Goal: Task Accomplishment & Management: Use online tool/utility

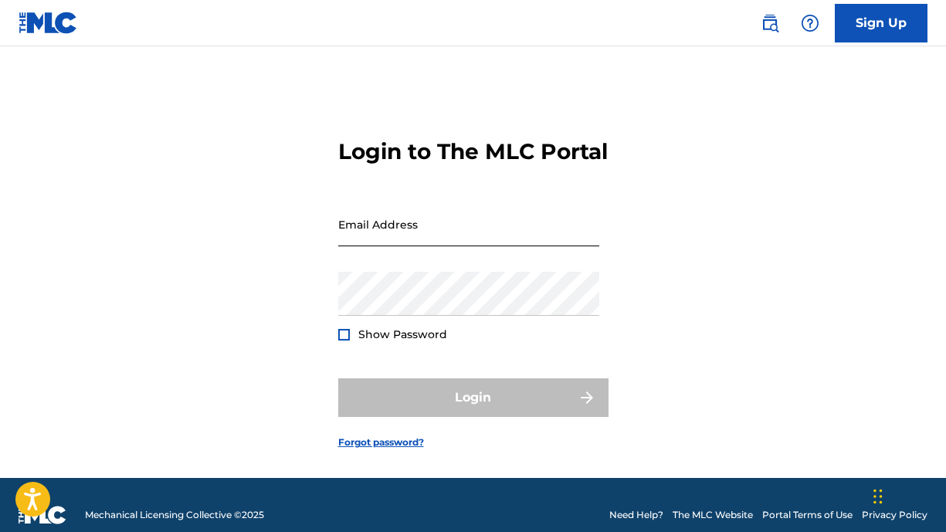
click at [409, 246] on input "Email Address" at bounding box center [468, 224] width 261 height 44
click at [338, 202] on div at bounding box center [338, 202] width 0 height 0
click at [385, 246] on input "Email Address" at bounding box center [468, 224] width 261 height 44
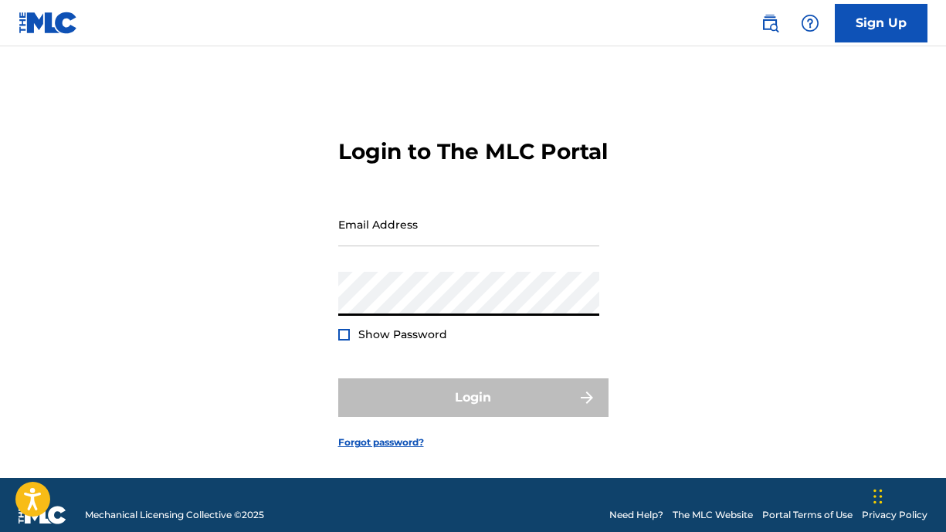
type input "[EMAIL_ADDRESS][DOMAIN_NAME]"
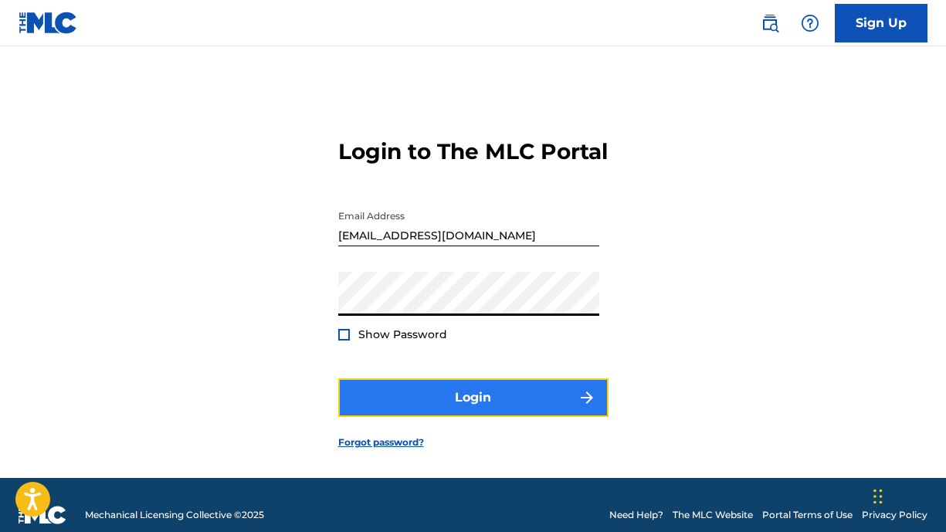
click at [435, 417] on button "Login" at bounding box center [473, 397] width 270 height 39
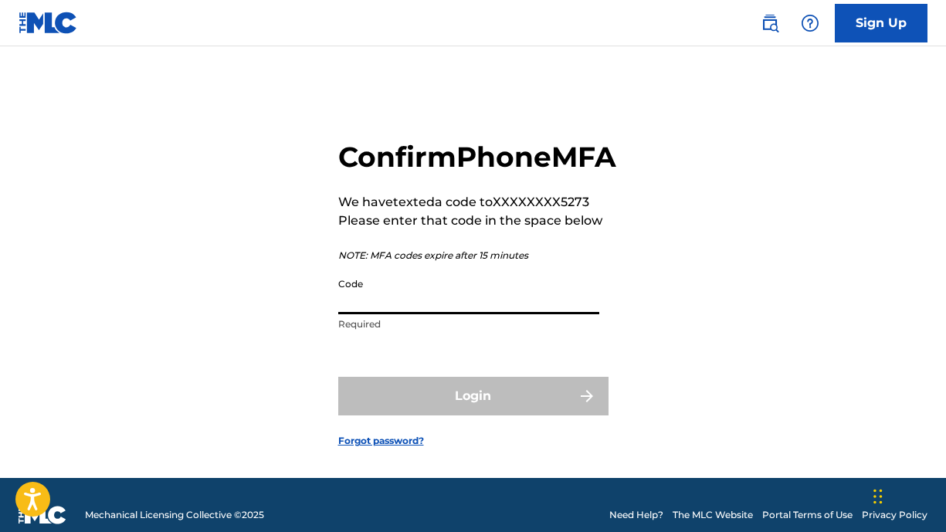
click at [427, 314] on input "Code" at bounding box center [468, 292] width 261 height 44
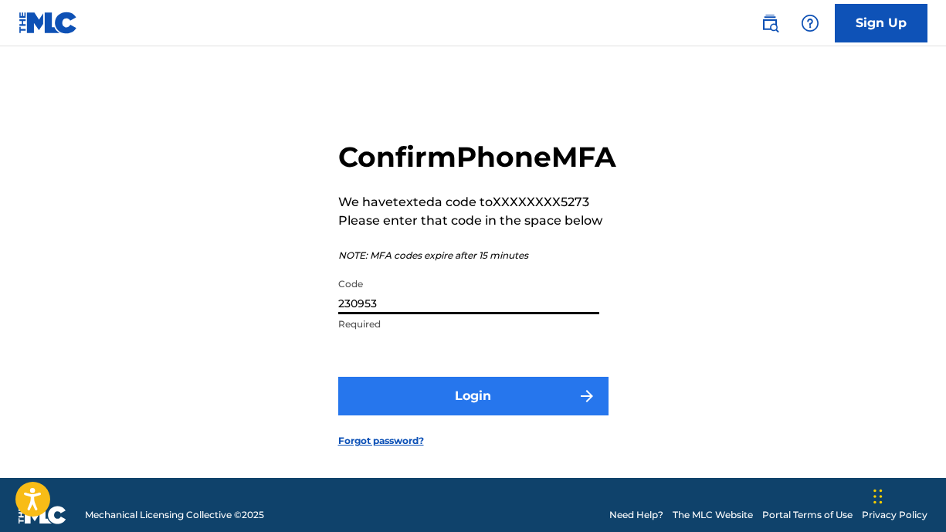
type input "230953"
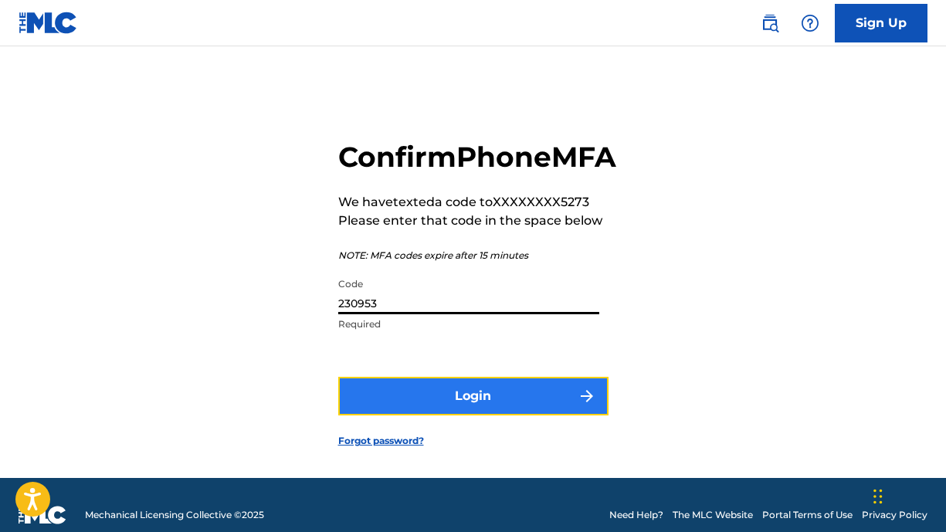
click at [443, 415] on button "Login" at bounding box center [473, 396] width 270 height 39
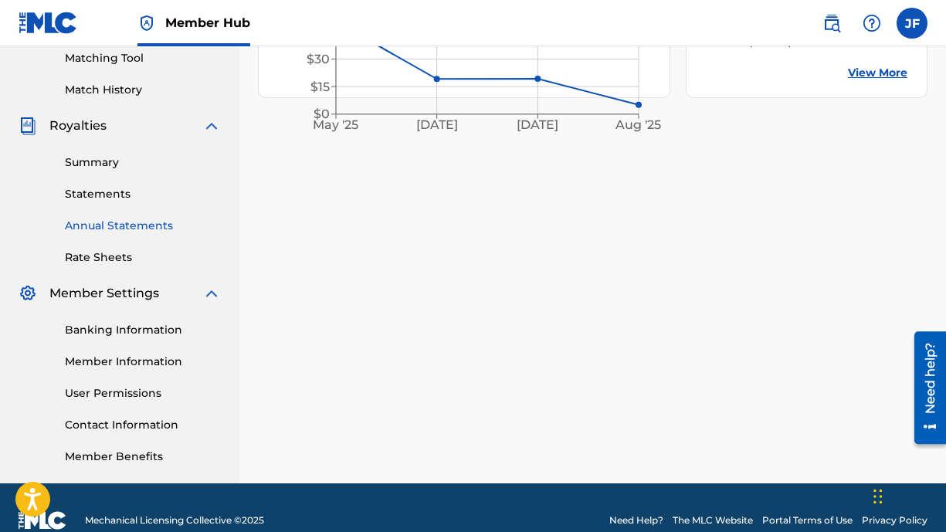
scroll to position [426, 0]
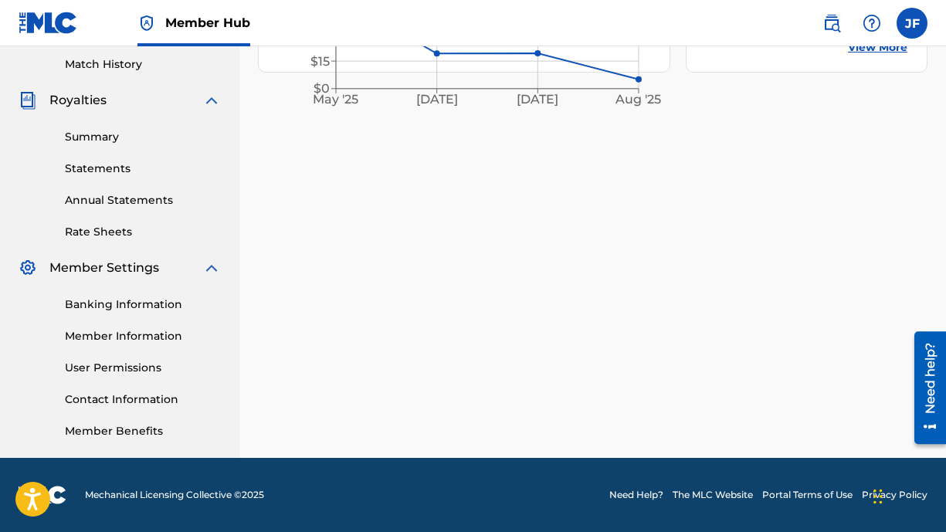
click at [107, 309] on link "Banking Information" at bounding box center [143, 305] width 156 height 16
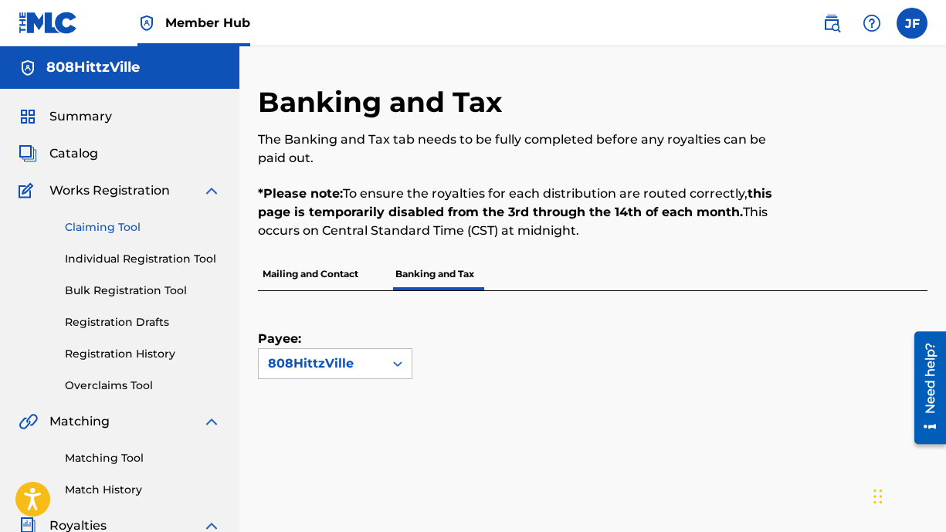
click at [120, 223] on link "Claiming Tool" at bounding box center [143, 227] width 156 height 16
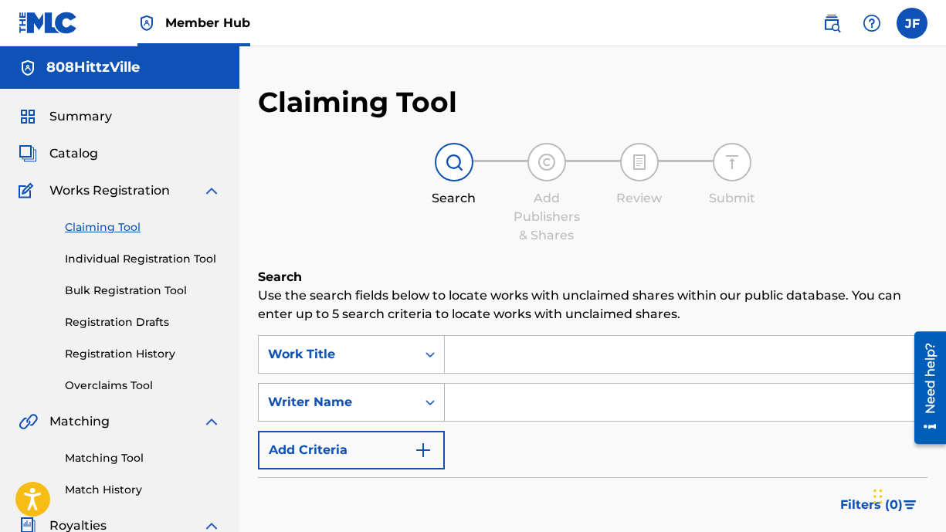
click at [426, 396] on div "Writer Name" at bounding box center [351, 402] width 187 height 39
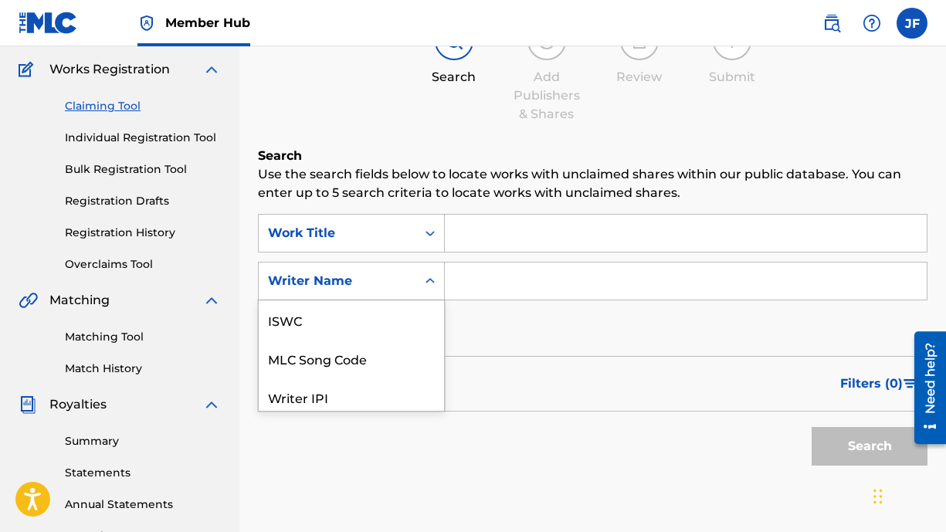
scroll to position [39, 0]
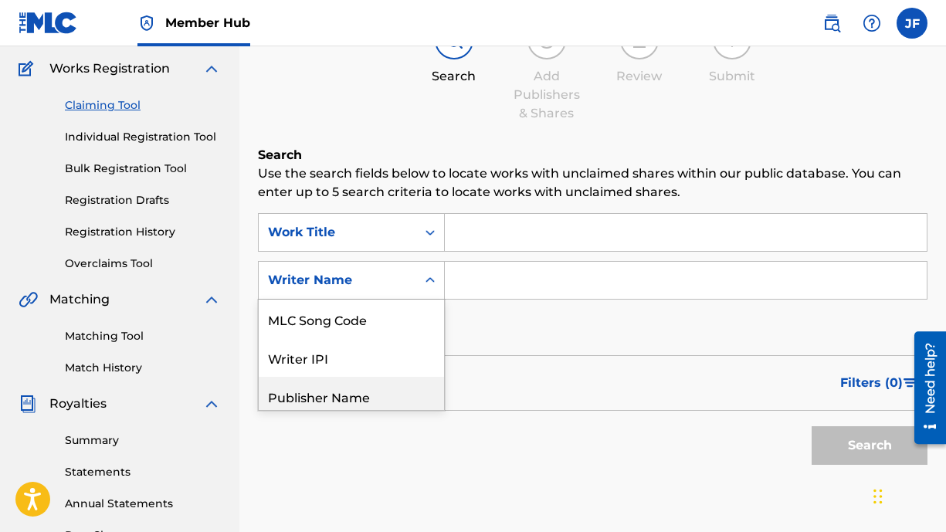
click at [531, 280] on input "Search Form" at bounding box center [686, 280] width 482 height 37
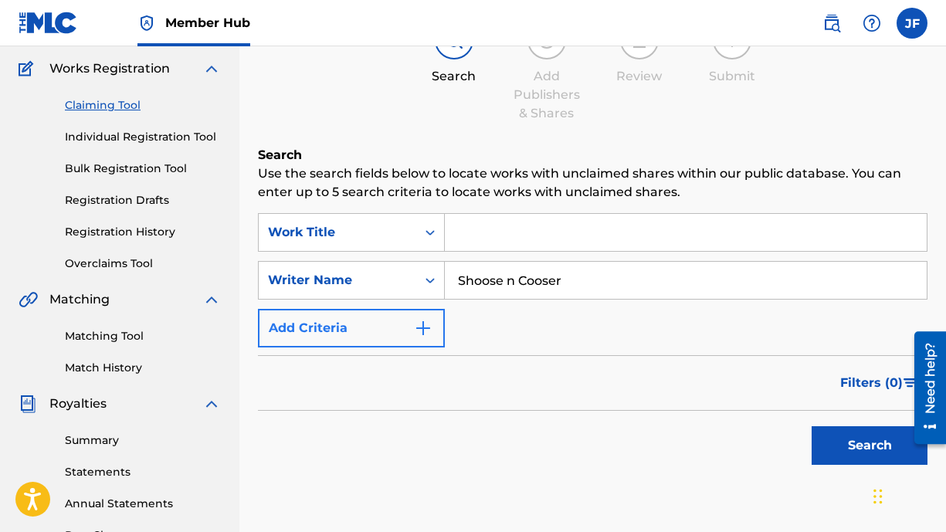
type input "Shoose n Cooser"
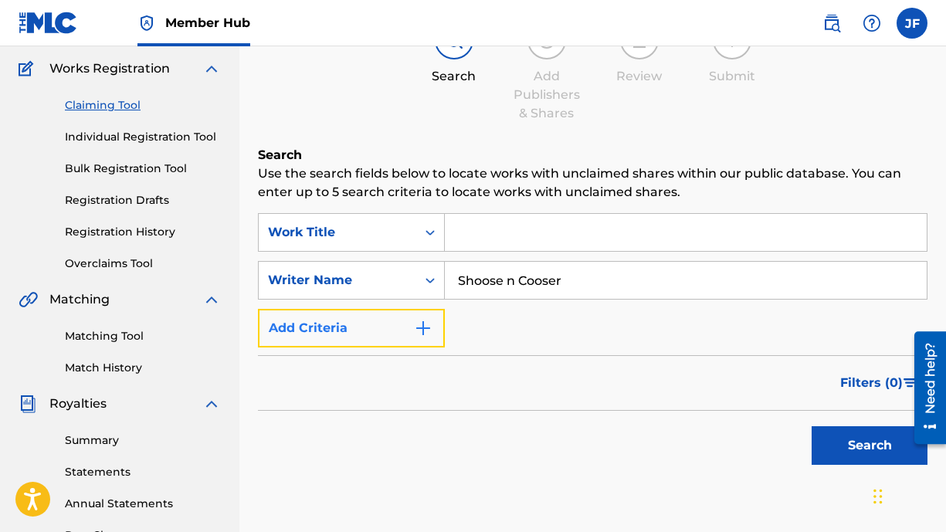
click at [419, 332] on img "Search Form" at bounding box center [423, 328] width 19 height 19
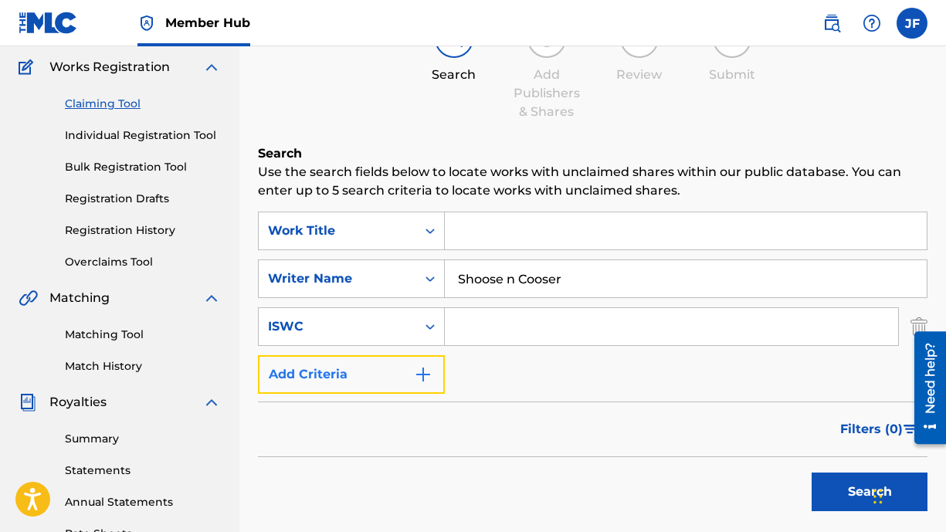
click at [422, 370] on img "Search Form" at bounding box center [423, 374] width 19 height 19
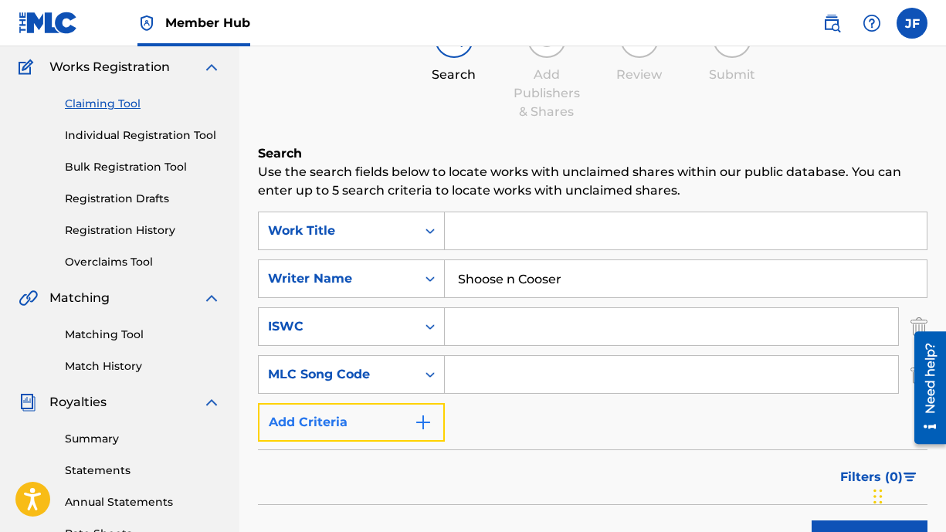
click at [418, 425] on img "Search Form" at bounding box center [423, 422] width 19 height 19
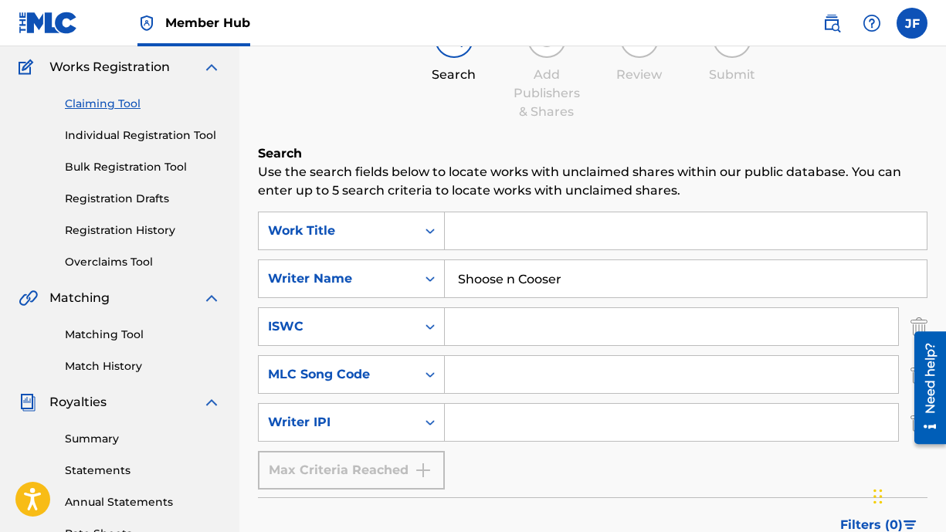
click at [486, 425] on input "Search Form" at bounding box center [671, 422] width 453 height 37
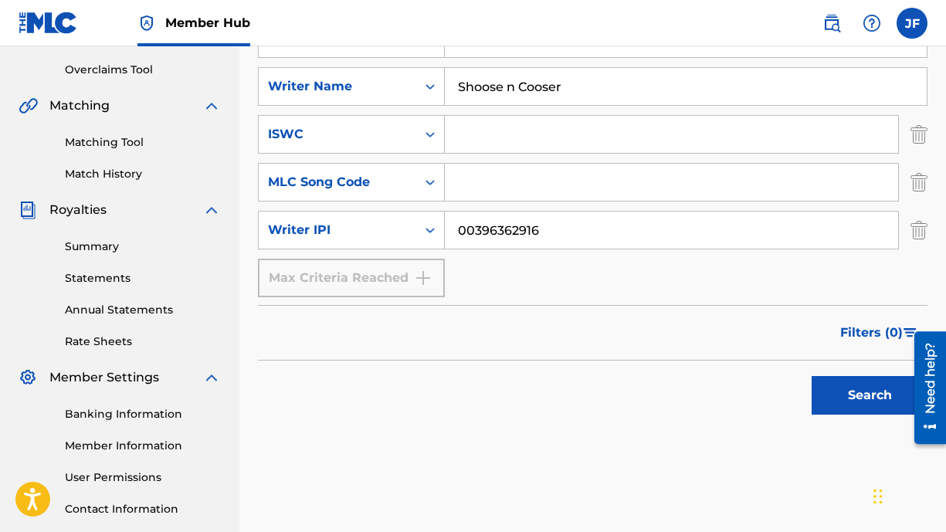
scroll to position [331, 0]
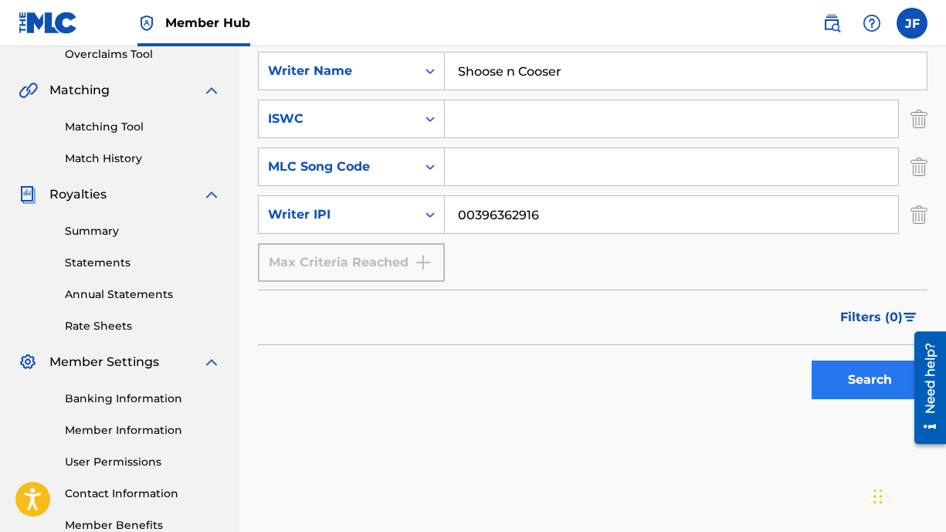
type input "00396362916"
click at [830, 376] on button "Search" at bounding box center [870, 380] width 116 height 39
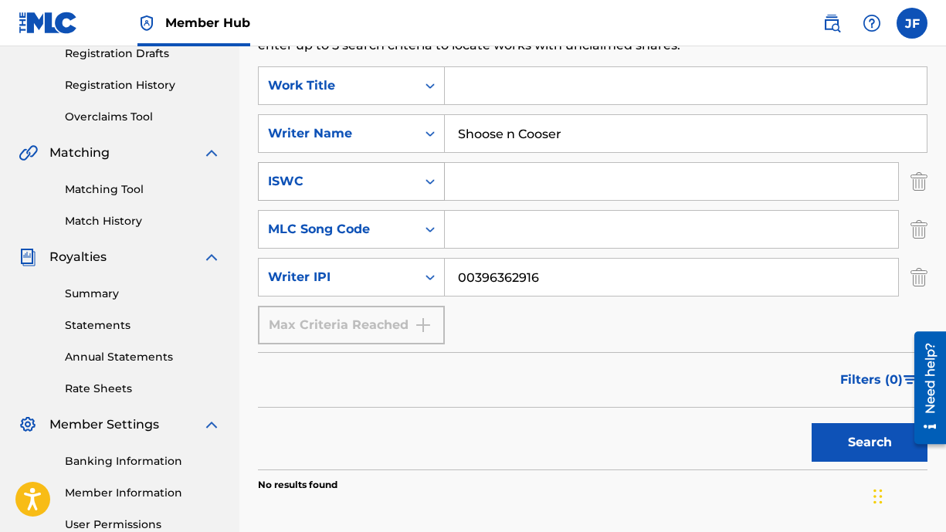
scroll to position [267, 0]
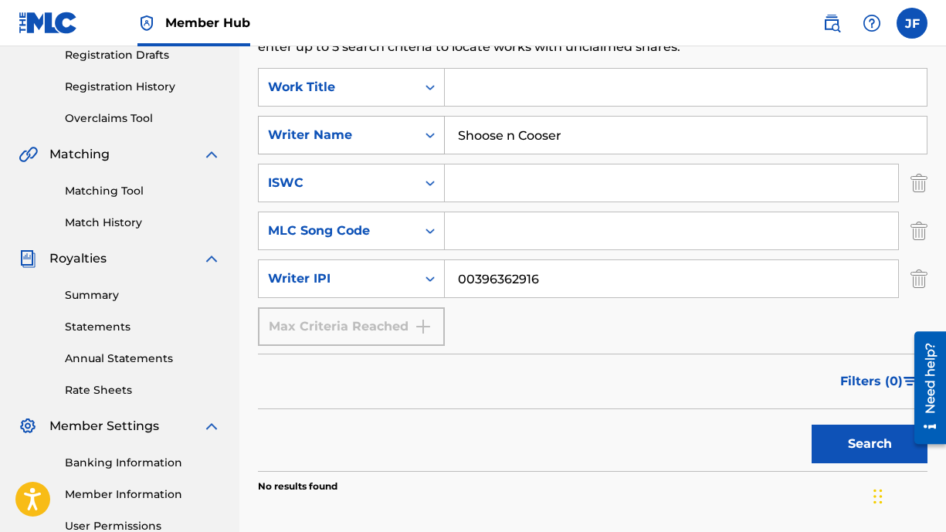
drag, startPoint x: 586, startPoint y: 137, endPoint x: 419, endPoint y: 137, distance: 167.6
click at [419, 137] on div "SearchWithCriteria52da763e-e2b8-47ce-bbed-394be7776427 Writer Name [PERSON_NAME…" at bounding box center [593, 135] width 670 height 39
drag, startPoint x: 593, startPoint y: 135, endPoint x: 439, endPoint y: 128, distance: 153.8
click at [439, 128] on div "SearchWithCriteria52da763e-e2b8-47ce-bbed-394be7776427 Writer Name [PERSON_NAME…" at bounding box center [593, 135] width 670 height 39
click at [476, 86] on input "Search Form" at bounding box center [686, 87] width 482 height 37
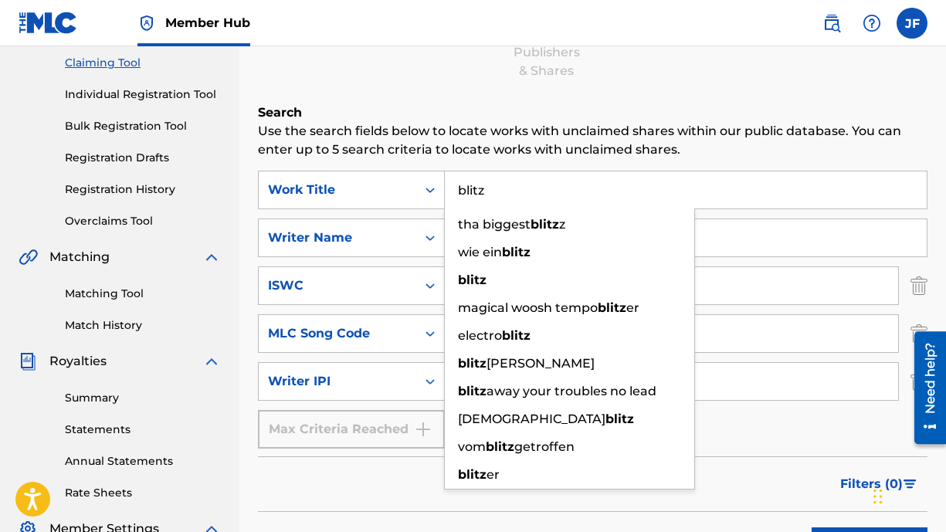
scroll to position [113, 0]
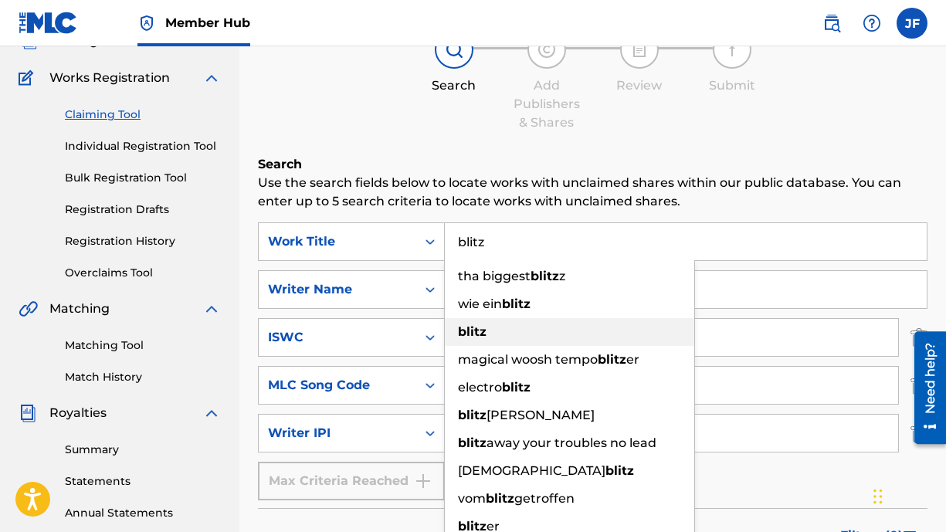
type input "blitz"
click at [471, 330] on strong "blitz" at bounding box center [472, 331] width 29 height 15
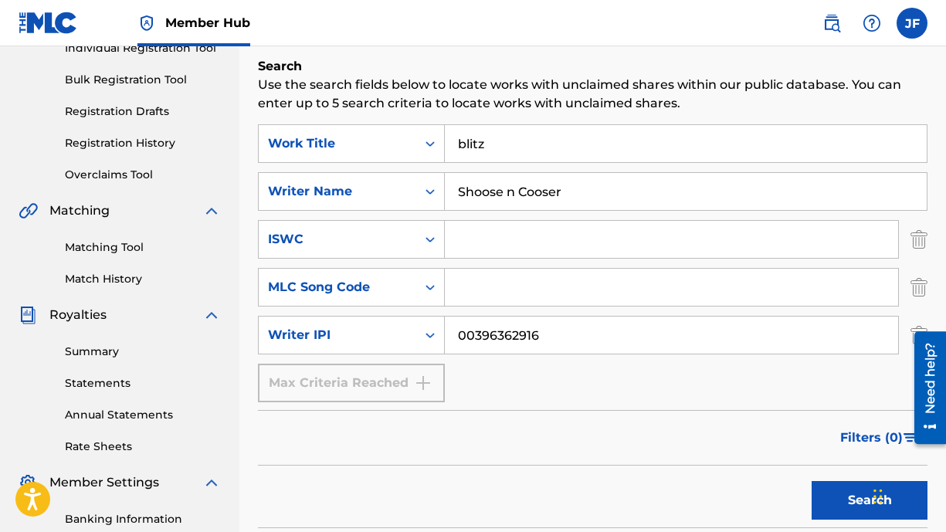
scroll to position [229, 0]
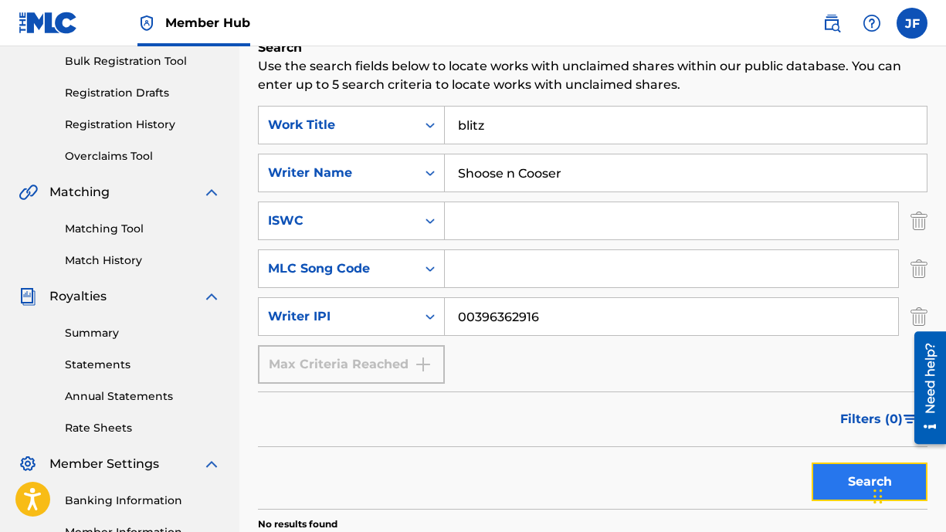
click at [832, 477] on button "Search" at bounding box center [870, 482] width 116 height 39
drag, startPoint x: 553, startPoint y: 171, endPoint x: 285, endPoint y: 170, distance: 268.0
click at [285, 170] on div "SearchWithCriteria52da763e-e2b8-47ce-bbed-394be7776427 Writer Name [PERSON_NAME…" at bounding box center [593, 173] width 670 height 39
click at [837, 478] on button "Search" at bounding box center [870, 482] width 116 height 39
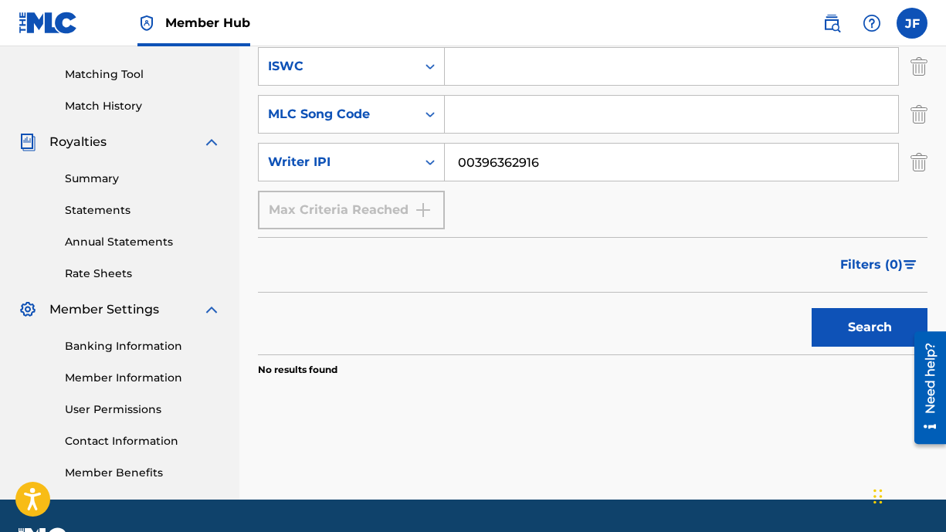
scroll to position [388, 0]
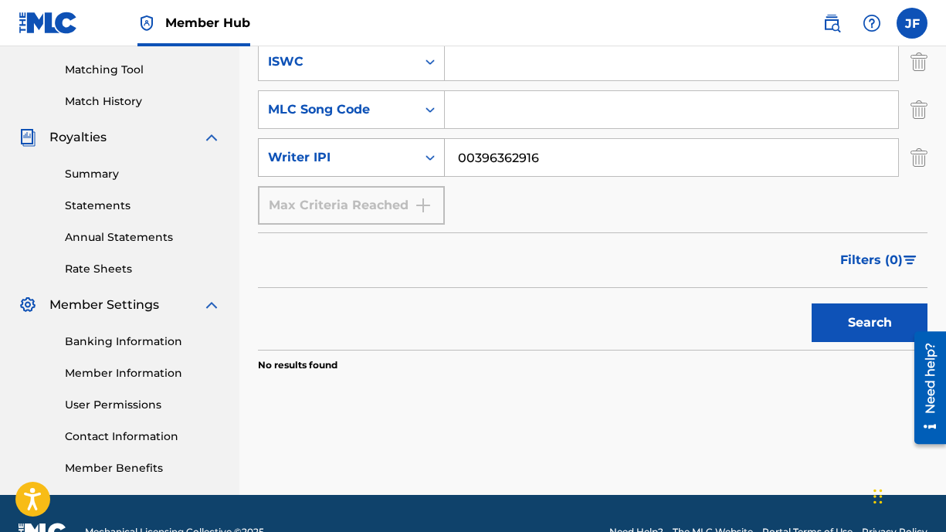
drag, startPoint x: 551, startPoint y: 155, endPoint x: 324, endPoint y: 147, distance: 227.9
click at [324, 147] on div "SearchWithCriteria437228a3-6c9e-41f3-a27e-0b20d1c2407b Writer IPI 00396362916" at bounding box center [593, 157] width 670 height 39
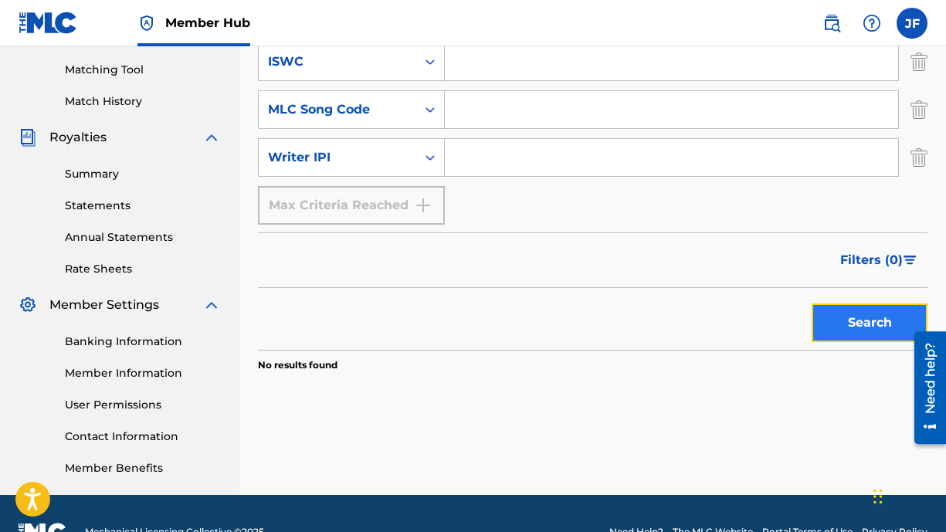
click at [838, 326] on button "Search" at bounding box center [870, 322] width 116 height 39
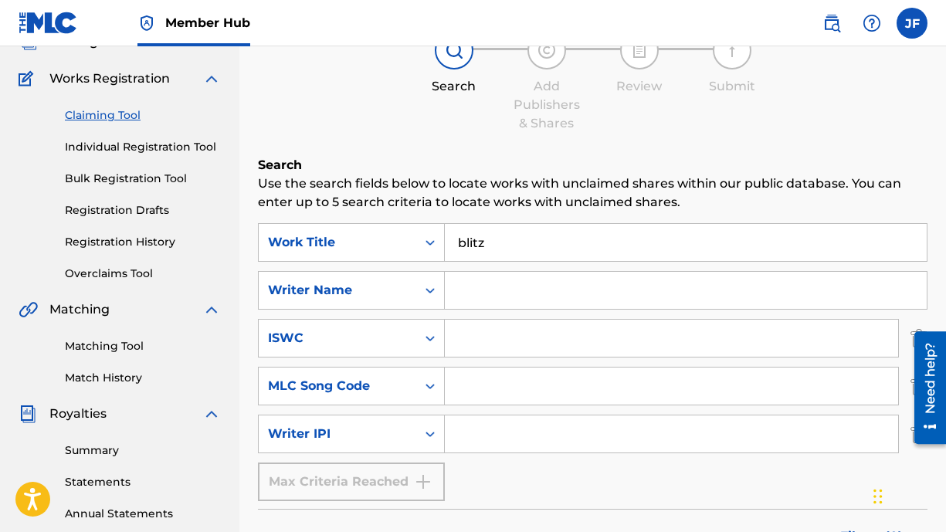
scroll to position [111, 0]
click at [430, 295] on icon "Search Form" at bounding box center [429, 290] width 15 height 15
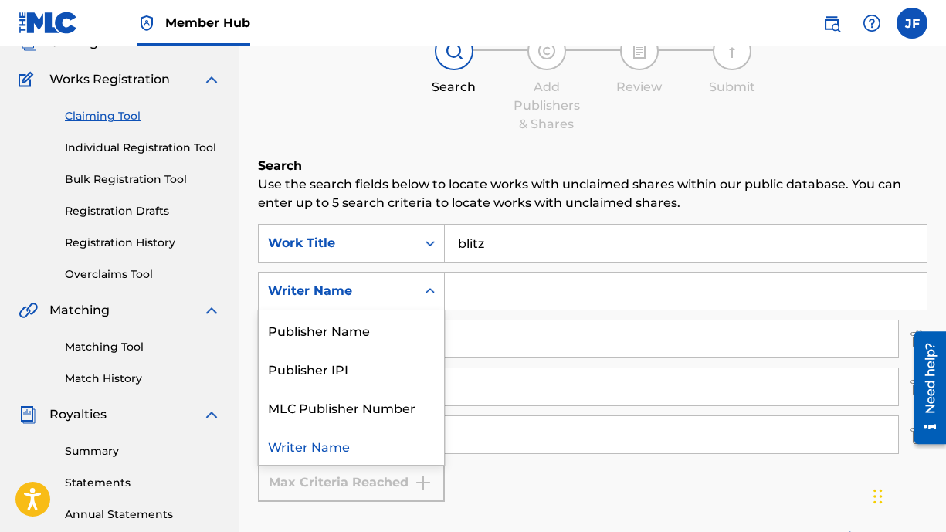
scroll to position [110, 0]
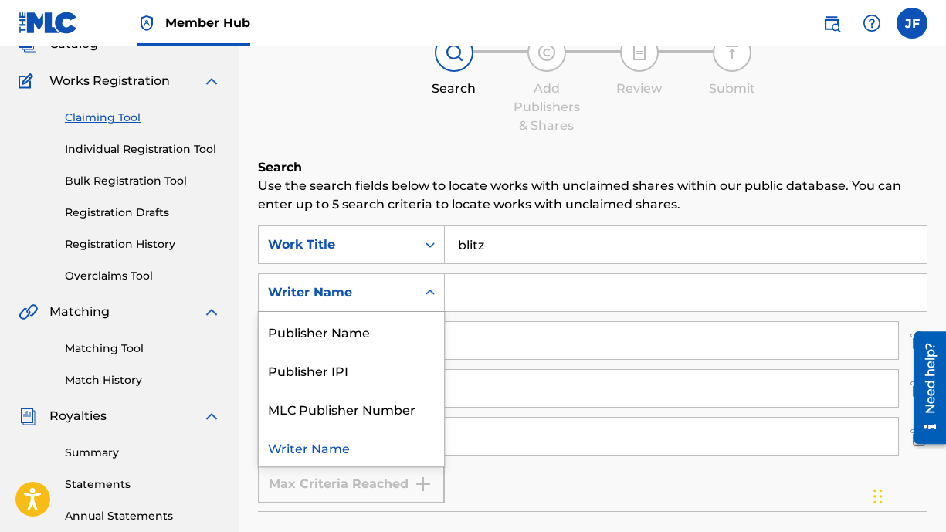
click at [430, 295] on icon "Search Form" at bounding box center [429, 292] width 15 height 15
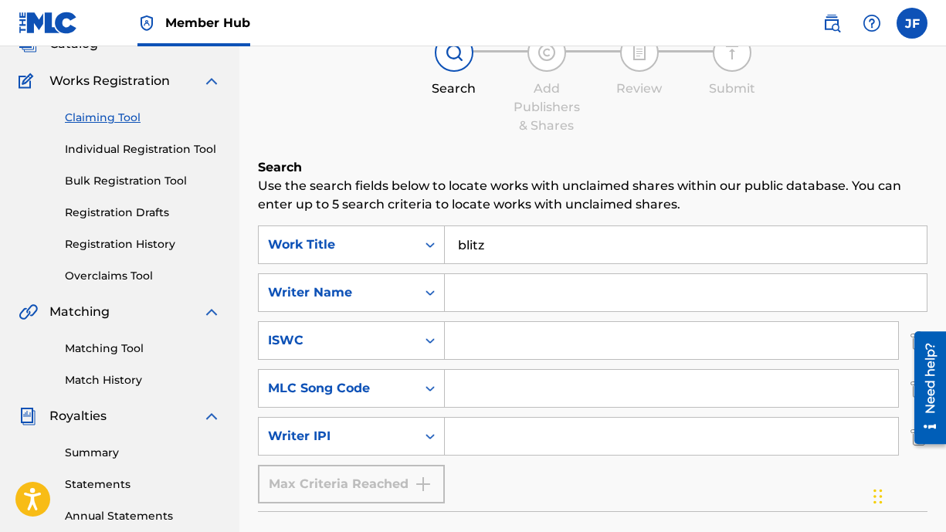
scroll to position [108, 0]
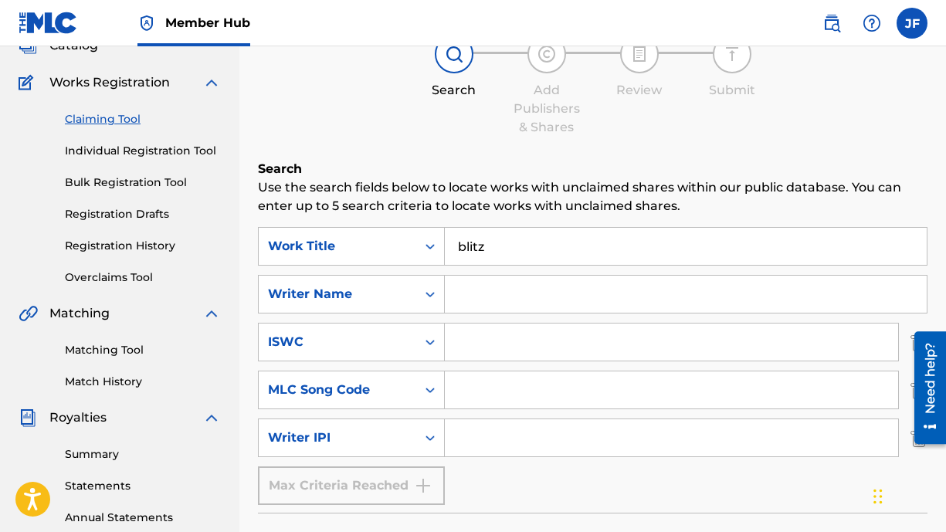
click at [483, 295] on input "Search Form" at bounding box center [686, 294] width 482 height 37
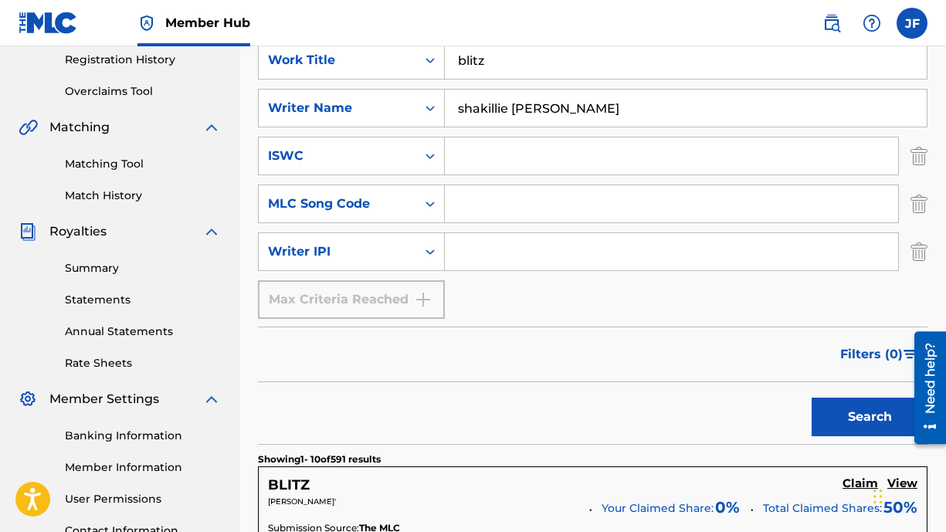
scroll to position [319, 0]
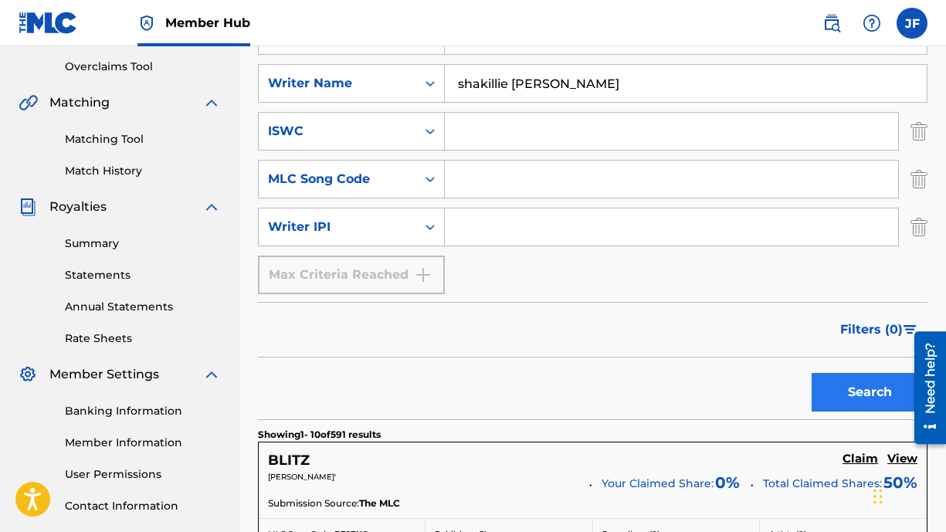
type input "shakillie [PERSON_NAME]"
click at [862, 398] on button "Search" at bounding box center [870, 392] width 116 height 39
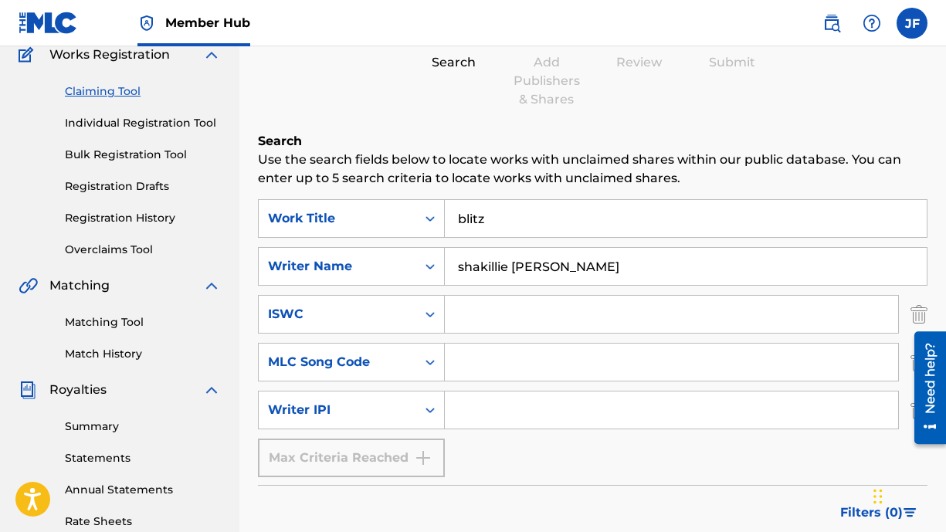
scroll to position [118, 0]
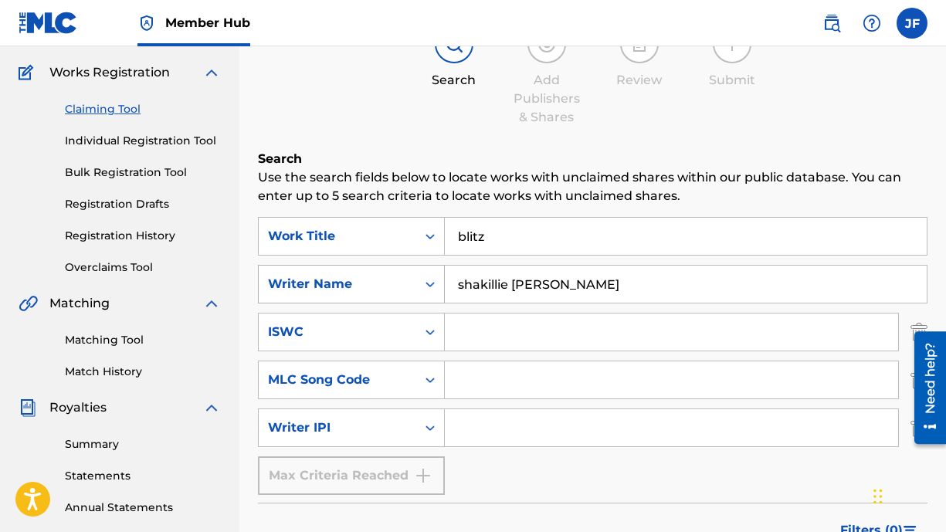
drag, startPoint x: 496, startPoint y: 281, endPoint x: 338, endPoint y: 283, distance: 157.5
click at [338, 283] on div "SearchWithCriteria52da763e-e2b8-47ce-bbed-394be7776427 Writer Name shakillie [P…" at bounding box center [593, 284] width 670 height 39
drag, startPoint x: 500, startPoint y: 236, endPoint x: 405, endPoint y: 243, distance: 95.2
click at [405, 243] on div "SearchWithCriteriaa314ffce-4f8d-4428-b2d4-0f7839385881 Work Title blitz" at bounding box center [593, 236] width 670 height 39
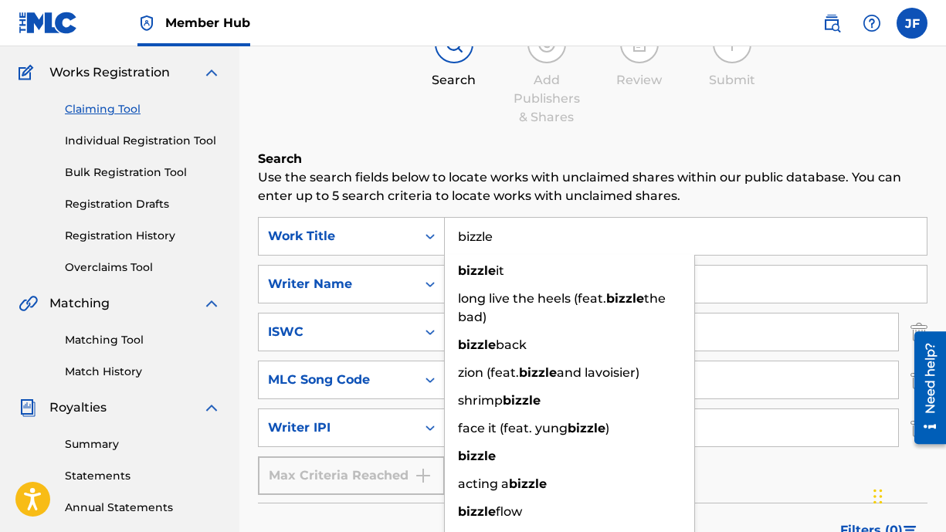
type input "bizzle"
click at [743, 342] on input "Search Form" at bounding box center [671, 332] width 453 height 37
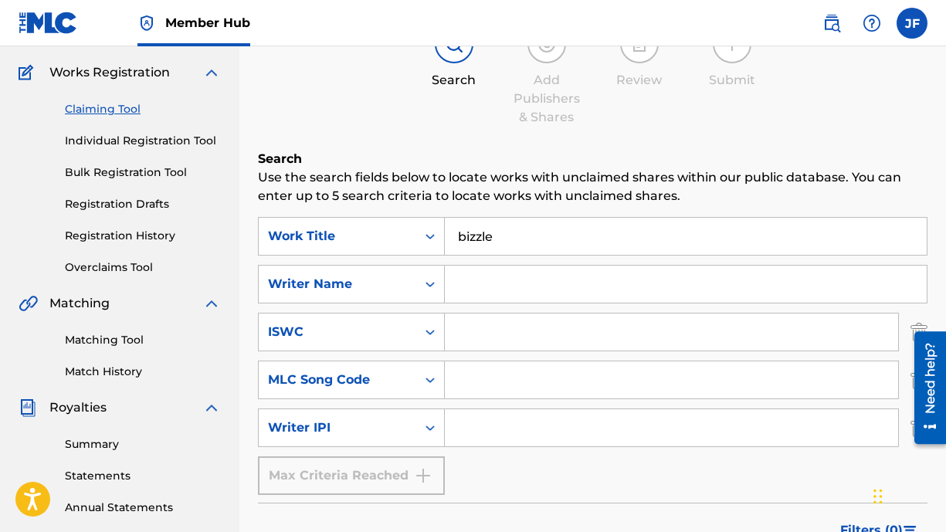
click at [554, 337] on input "Search Form" at bounding box center [671, 332] width 453 height 37
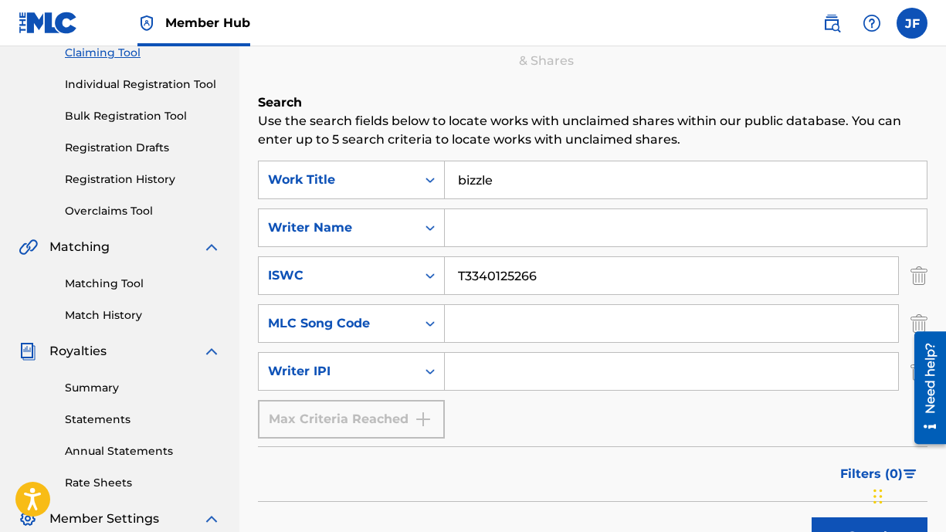
scroll to position [205, 0]
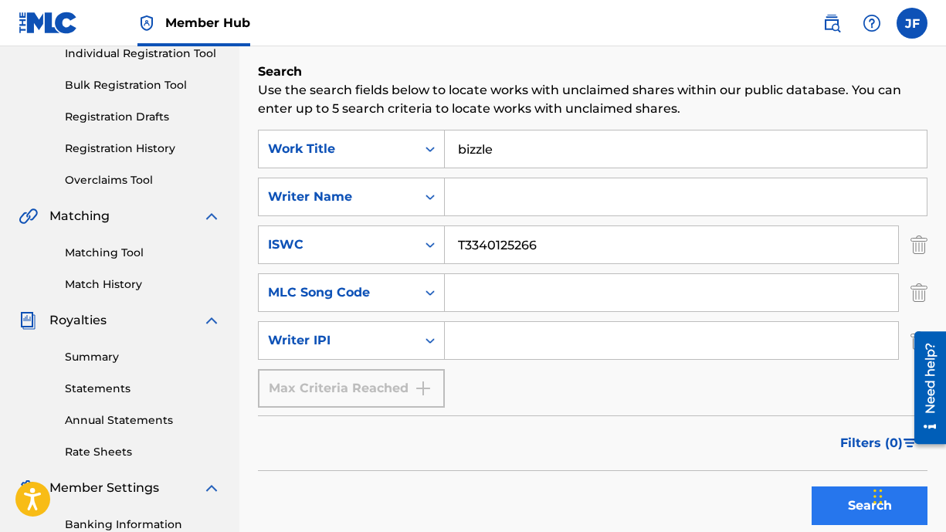
type input "T3340125266"
click at [831, 501] on button "Search" at bounding box center [870, 506] width 116 height 39
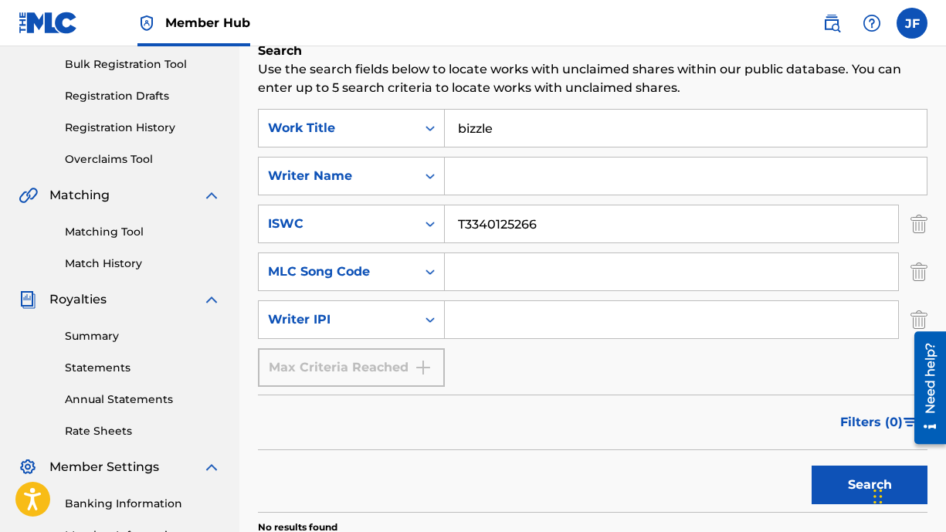
scroll to position [248, 0]
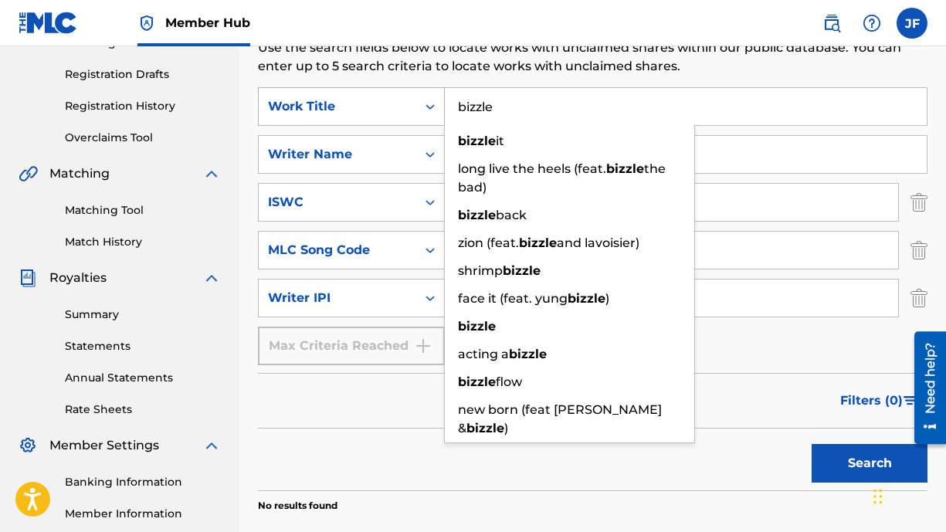
drag, startPoint x: 517, startPoint y: 107, endPoint x: 435, endPoint y: 104, distance: 81.9
click at [435, 104] on div "SearchWithCriteriaa314ffce-4f8d-4428-b2d4-0f7839385881 Work Title bizzle bizzle…" at bounding box center [593, 106] width 670 height 39
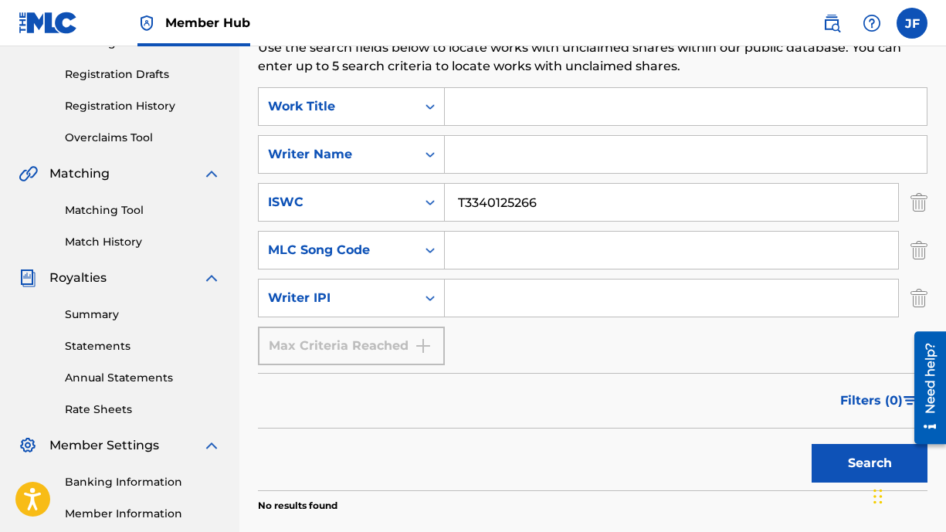
click at [477, 169] on input "Search Form" at bounding box center [686, 154] width 482 height 37
type input "[PERSON_NAME]"
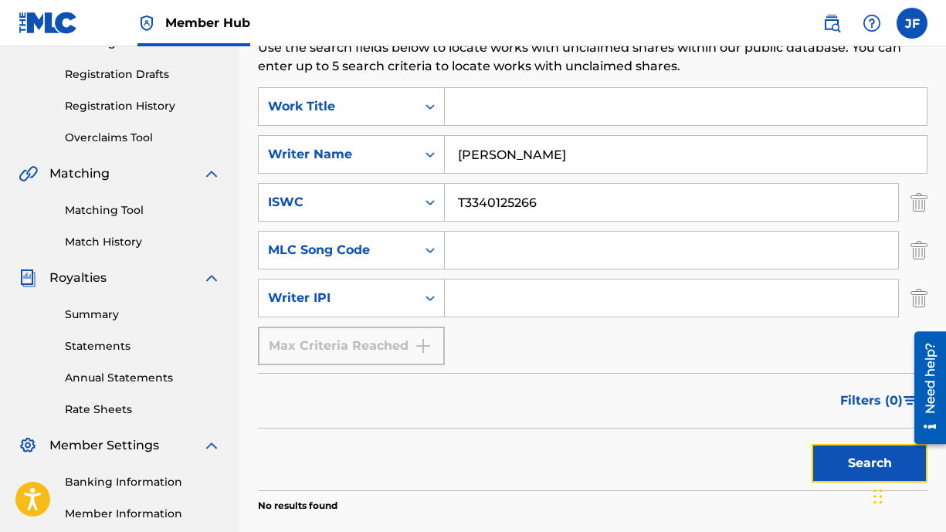
click at [822, 465] on button "Search" at bounding box center [870, 463] width 116 height 39
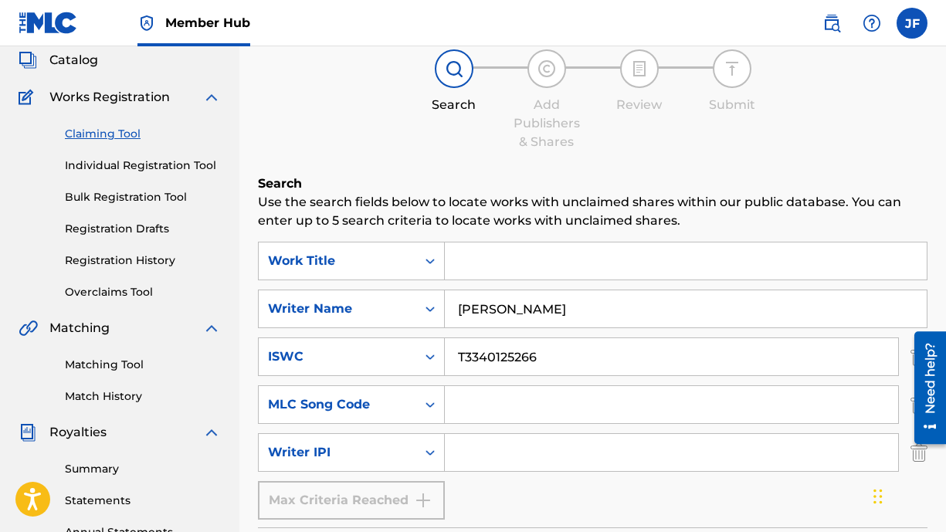
scroll to position [88, 0]
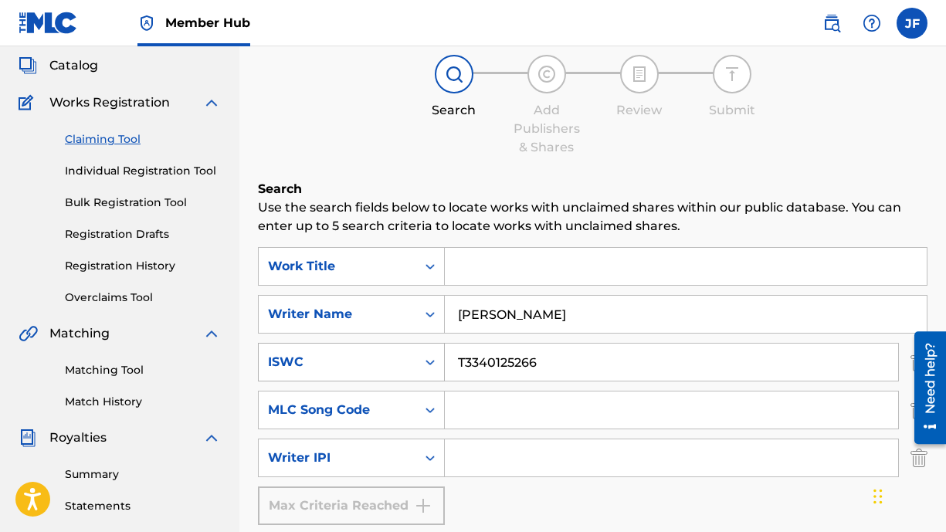
drag, startPoint x: 547, startPoint y: 360, endPoint x: 385, endPoint y: 351, distance: 161.6
click at [385, 351] on div "SearchWithCriteria6c571708-4799-46cb-9fee-aee2e41f91f9 ISWC T3340125266" at bounding box center [593, 362] width 670 height 39
drag, startPoint x: 573, startPoint y: 309, endPoint x: 364, endPoint y: 311, distance: 209.3
click at [364, 311] on div "SearchWithCriteria52da763e-e2b8-47ce-bbed-394be7776427 Writer Name [PERSON_NAME]" at bounding box center [593, 314] width 670 height 39
click at [482, 316] on input "Search Form" at bounding box center [686, 314] width 482 height 37
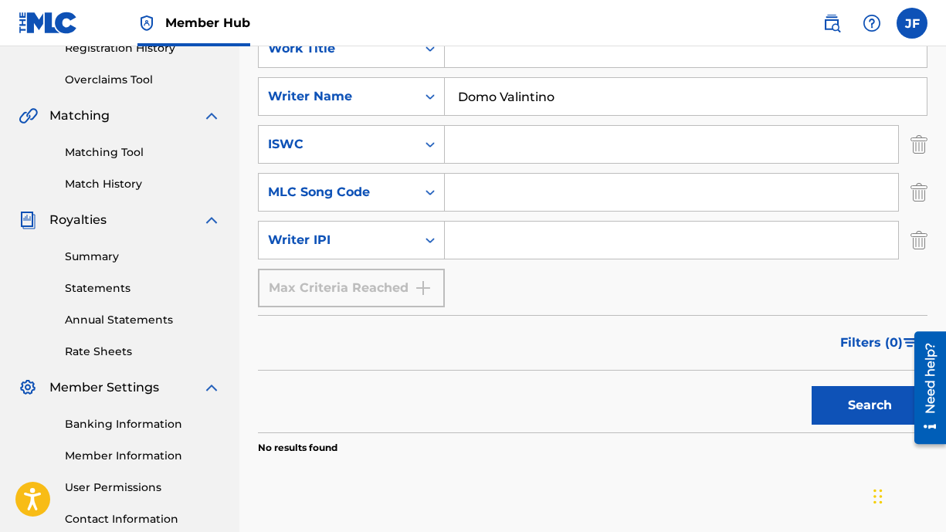
scroll to position [336, 0]
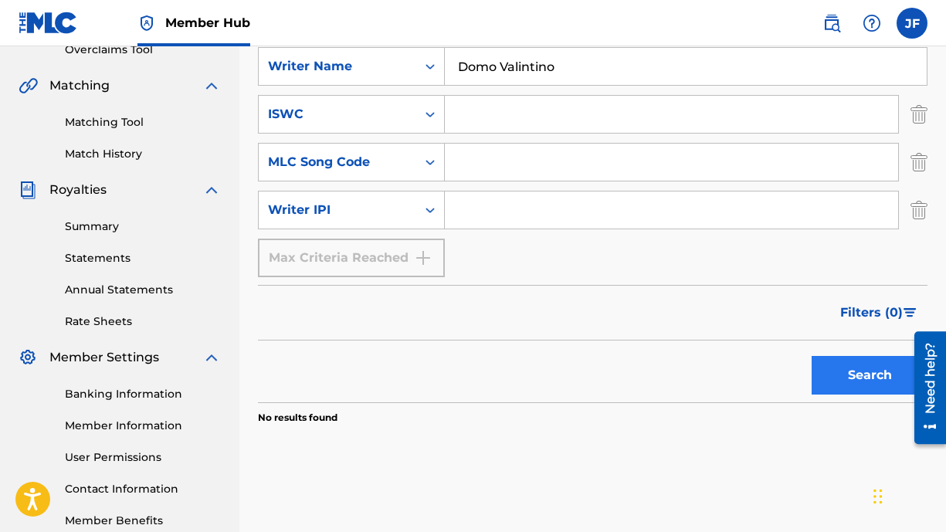
type input "Domo Valintino"
click at [839, 366] on button "Search" at bounding box center [870, 375] width 116 height 39
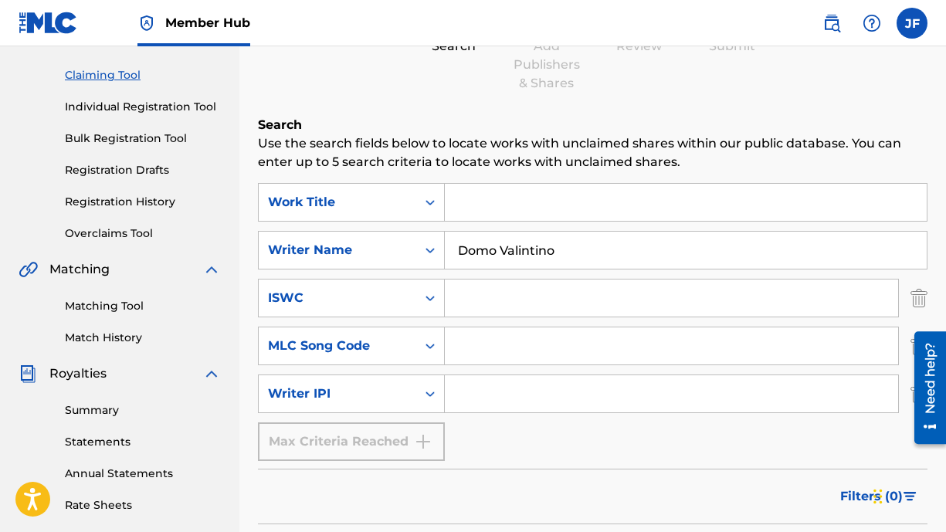
scroll to position [137, 0]
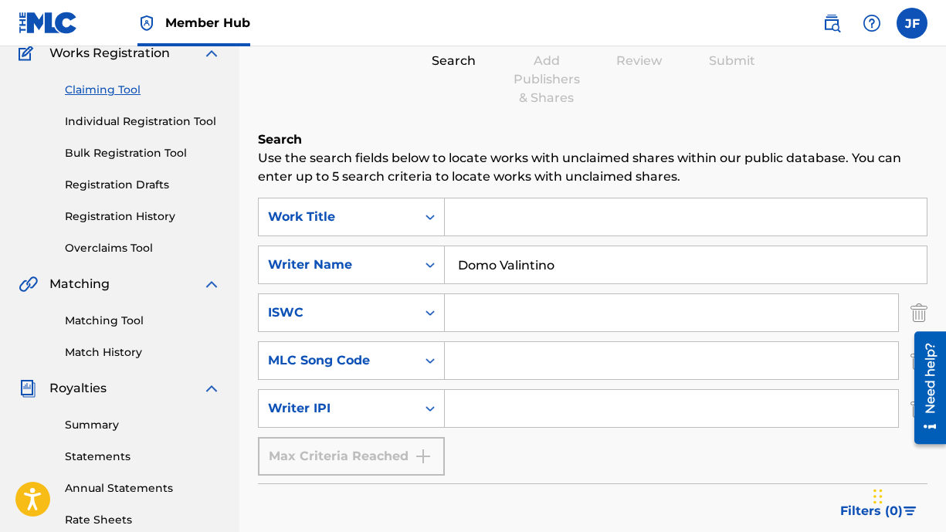
click at [490, 213] on input "Search Form" at bounding box center [686, 216] width 482 height 37
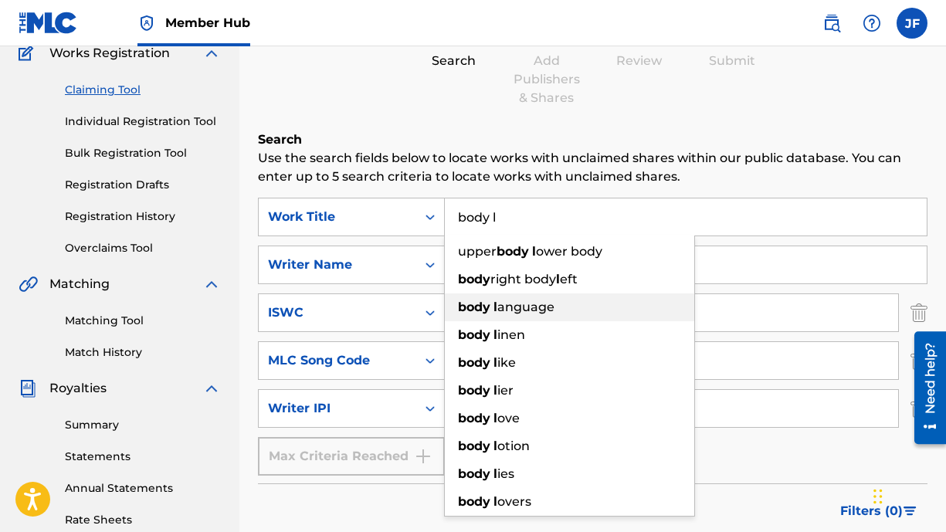
click at [493, 316] on div "body l anguage" at bounding box center [569, 307] width 249 height 28
type input "body language"
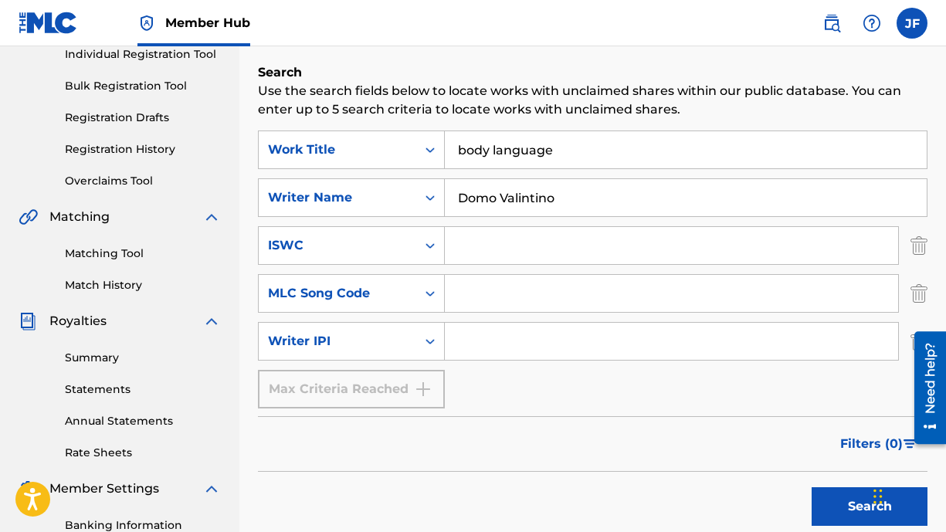
scroll to position [236, 0]
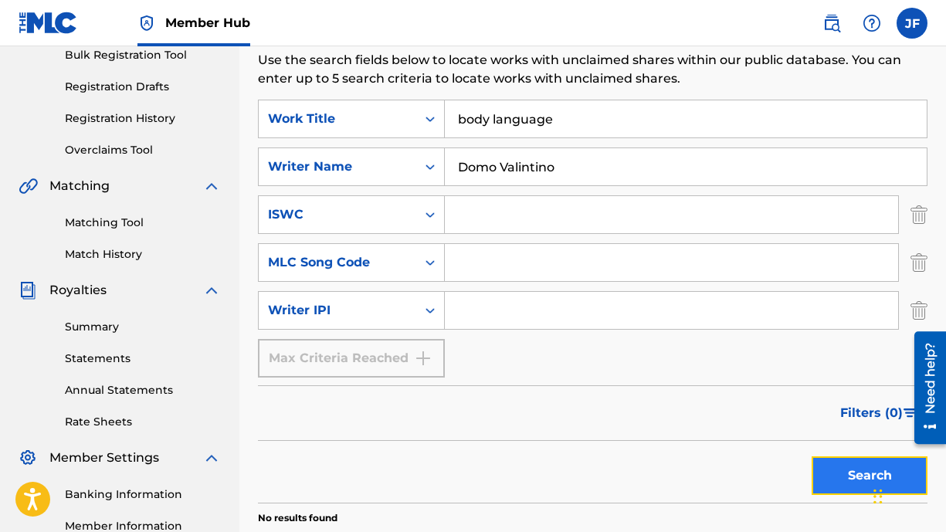
click at [829, 476] on button "Search" at bounding box center [870, 475] width 116 height 39
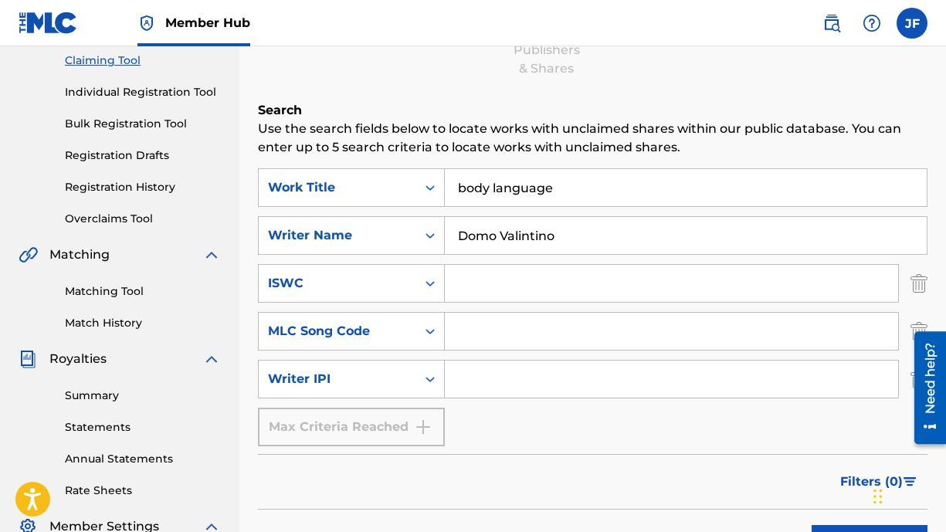
scroll to position [170, 0]
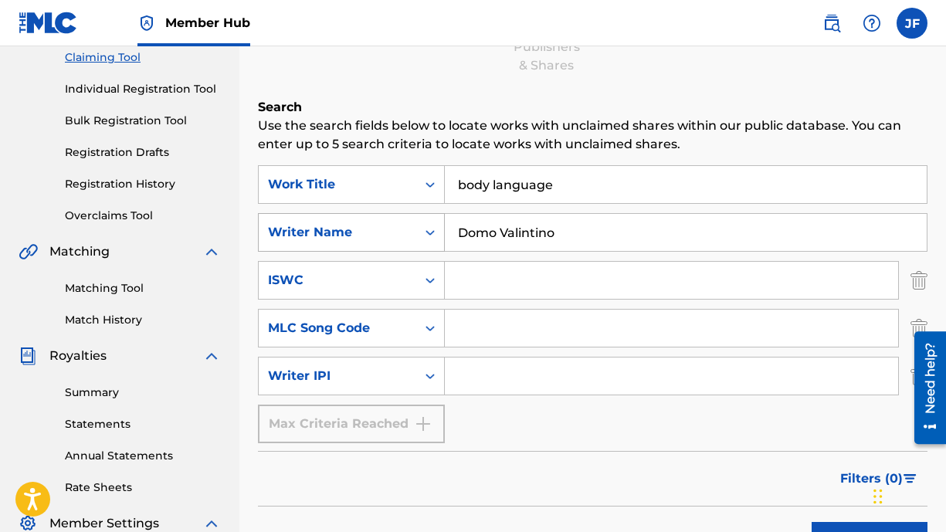
drag, startPoint x: 574, startPoint y: 236, endPoint x: 361, endPoint y: 229, distance: 212.5
click at [361, 229] on div "SearchWithCriteria52da763e-e2b8-47ce-bbed-394be7776427 Writer Name [PERSON_NAME]" at bounding box center [593, 232] width 670 height 39
drag, startPoint x: 569, startPoint y: 181, endPoint x: 365, endPoint y: 175, distance: 204.0
click at [365, 175] on div "SearchWithCriteriaa314ffce-4f8d-4428-b2d4-0f7839385881 Work Title body language" at bounding box center [593, 184] width 670 height 39
click at [494, 235] on input "Search Form" at bounding box center [686, 232] width 482 height 37
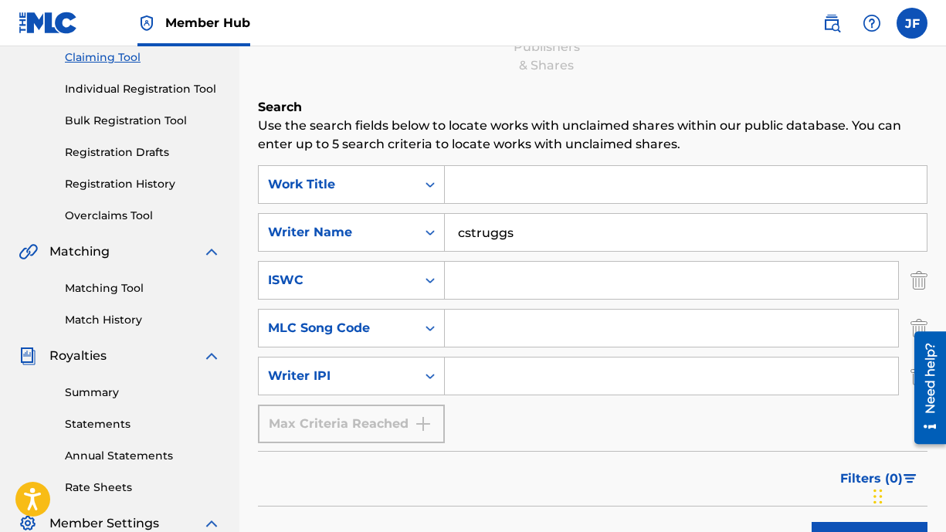
click at [812, 522] on button "Search" at bounding box center [870, 541] width 116 height 39
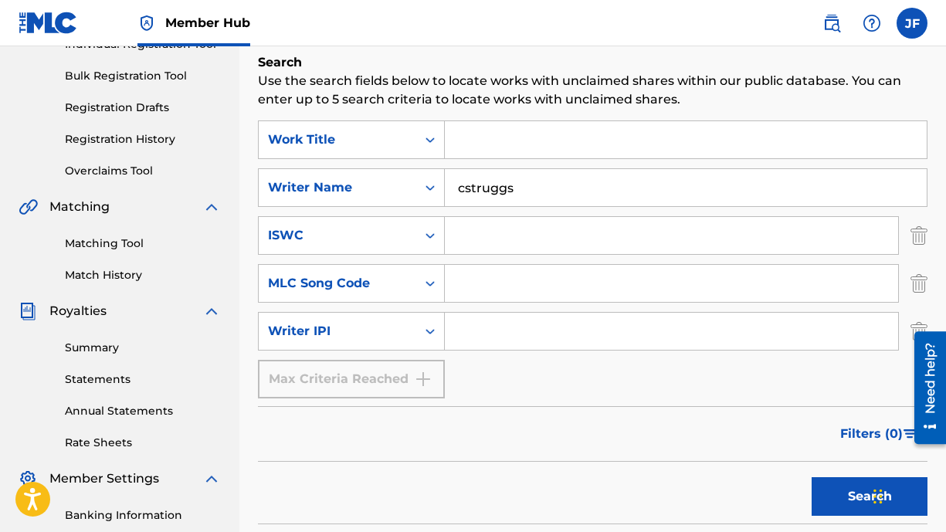
scroll to position [214, 0]
drag, startPoint x: 529, startPoint y: 187, endPoint x: 378, endPoint y: 179, distance: 151.6
click at [378, 179] on div "SearchWithCriteria52da763e-e2b8-47ce-bbed-394be7776427 Writer Name cstruggs" at bounding box center [593, 188] width 670 height 39
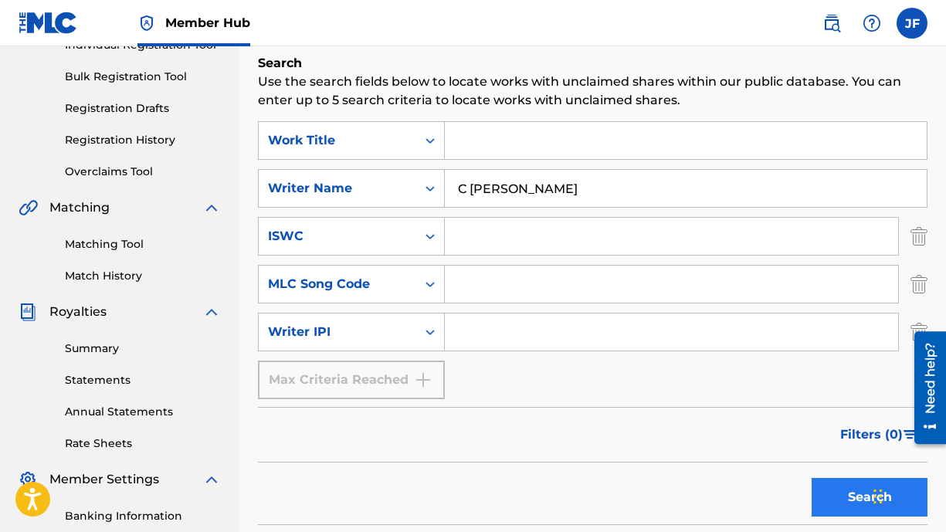
type input "C [PERSON_NAME]"
click at [824, 492] on button "Search" at bounding box center [870, 497] width 116 height 39
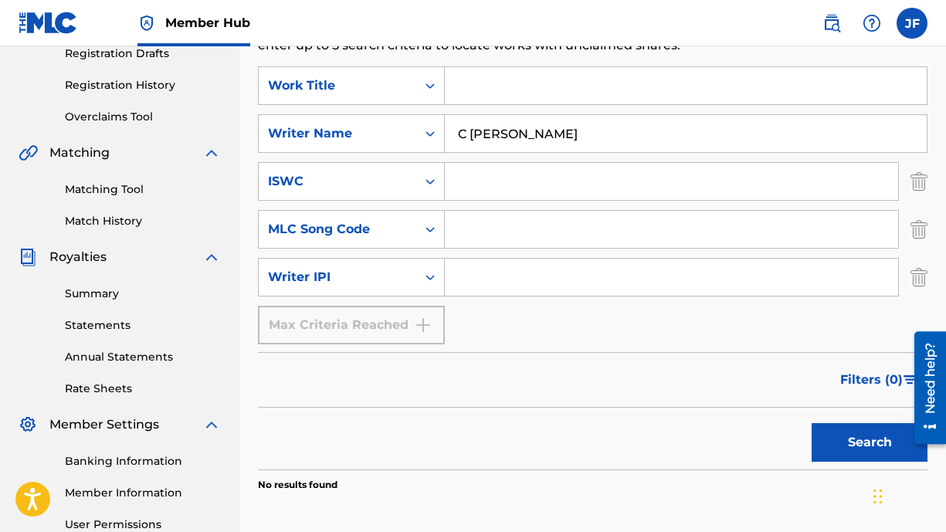
scroll to position [277, 0]
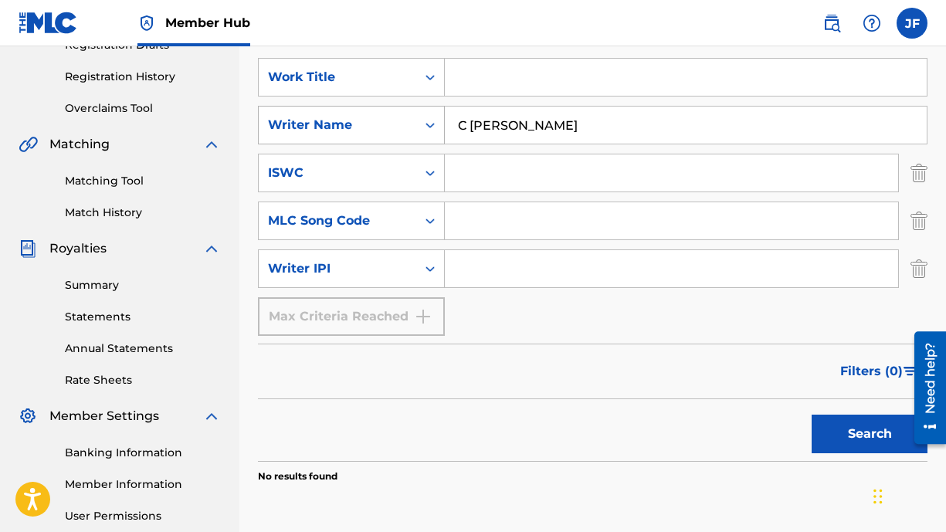
drag, startPoint x: 527, startPoint y: 125, endPoint x: 392, endPoint y: 117, distance: 134.6
click at [392, 117] on div "SearchWithCriteria52da763e-e2b8-47ce-bbed-394be7776427 Writer Name C [PERSON_NA…" at bounding box center [593, 125] width 670 height 39
type input "Shoose n cooser"
click at [502, 80] on input "Search Form" at bounding box center [686, 77] width 482 height 37
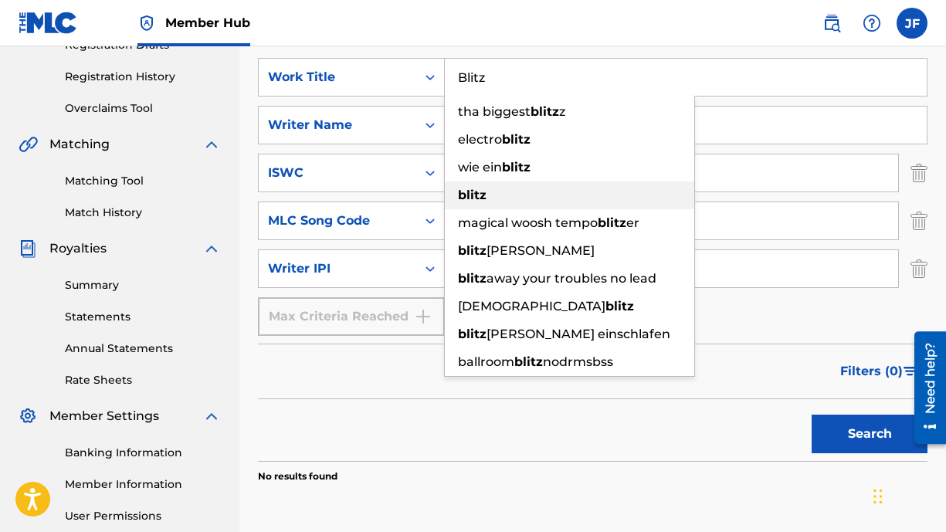
drag, startPoint x: 487, startPoint y: 193, endPoint x: 490, endPoint y: 206, distance: 13.7
click at [487, 193] on div "blitz" at bounding box center [569, 195] width 249 height 28
type input "blitz"
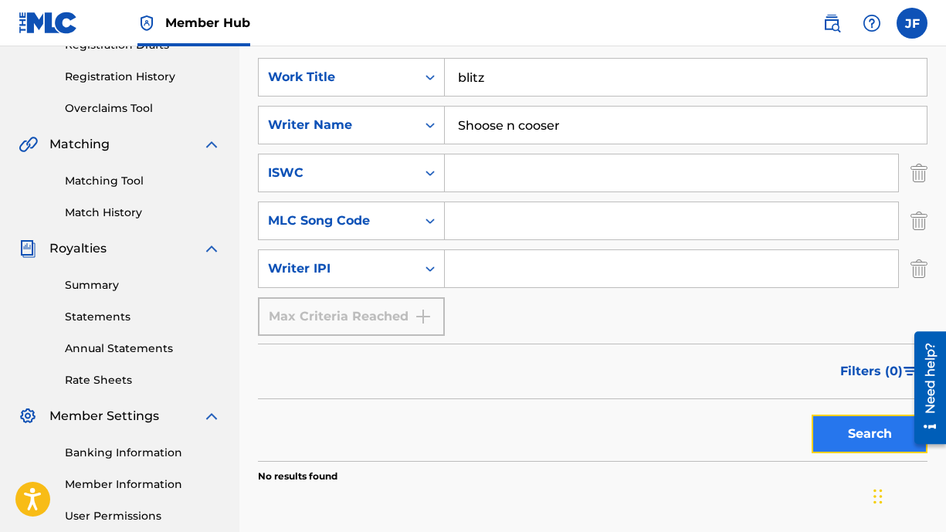
click at [861, 436] on button "Search" at bounding box center [870, 434] width 116 height 39
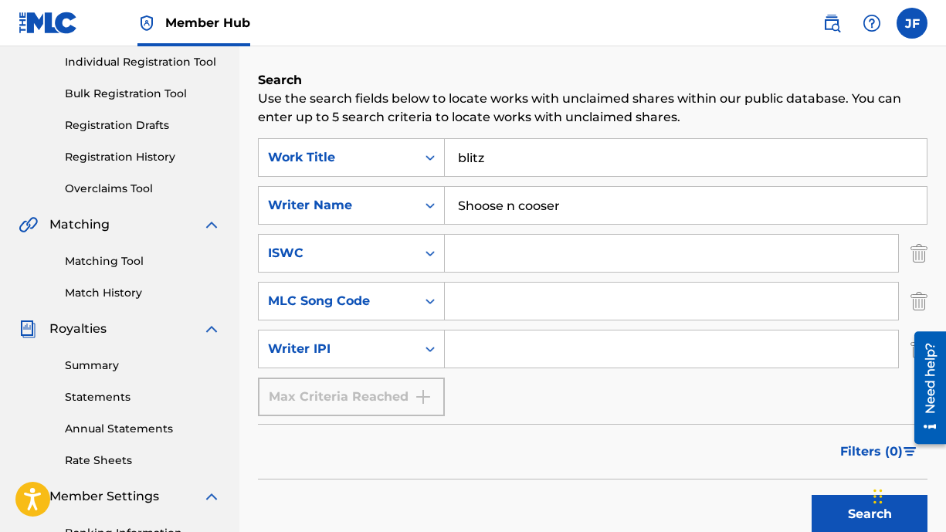
scroll to position [250, 0]
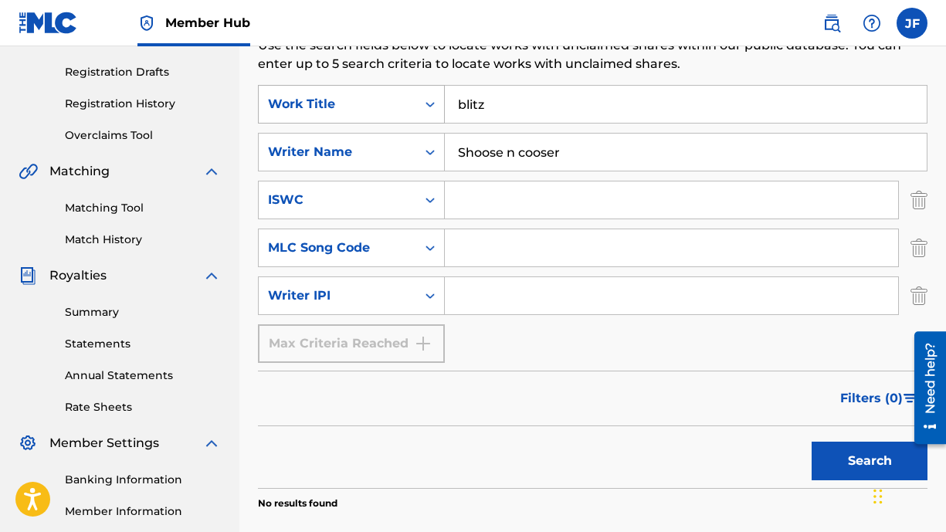
drag, startPoint x: 502, startPoint y: 107, endPoint x: 422, endPoint y: 105, distance: 79.6
click at [423, 105] on div "SearchWithCriteriaa314ffce-4f8d-4428-b2d4-0f7839385881 Work Title blitz" at bounding box center [593, 104] width 670 height 39
drag, startPoint x: 561, startPoint y: 151, endPoint x: 263, endPoint y: 138, distance: 298.4
click at [263, 138] on div "SearchWithCriteria52da763e-e2b8-47ce-bbed-394be7776427 Writer Name [PERSON_NAME…" at bounding box center [593, 152] width 670 height 39
type input "hittzville lean"
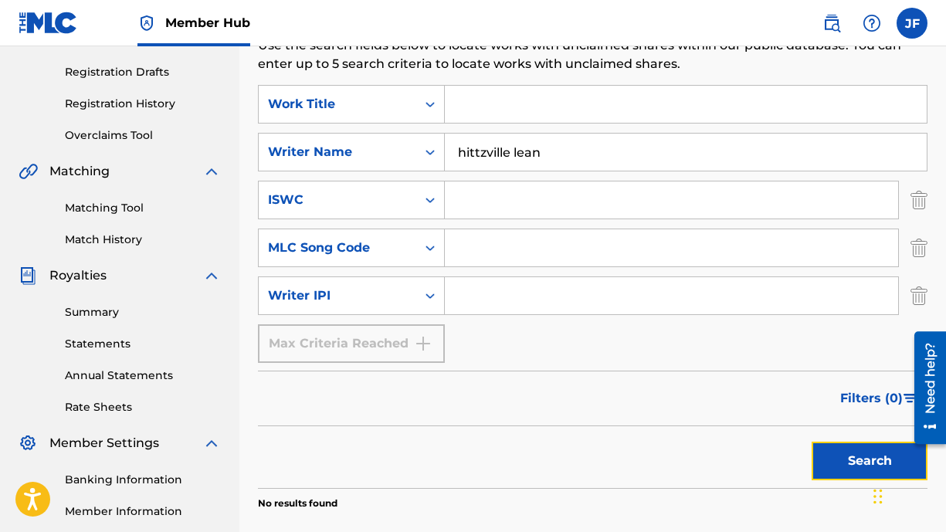
click at [822, 467] on button "Search" at bounding box center [870, 461] width 116 height 39
click at [917, 293] on img "Search Form" at bounding box center [918, 295] width 17 height 39
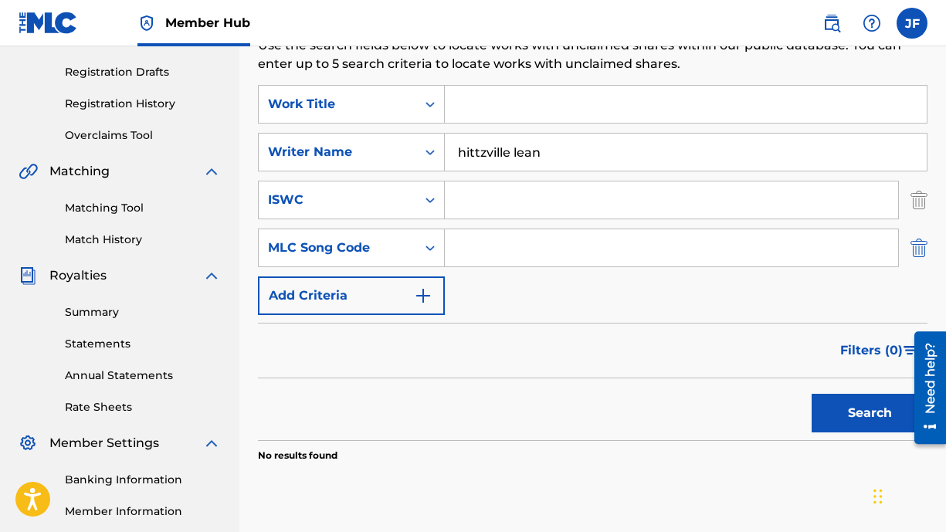
click at [921, 244] on img "Search Form" at bounding box center [918, 248] width 17 height 39
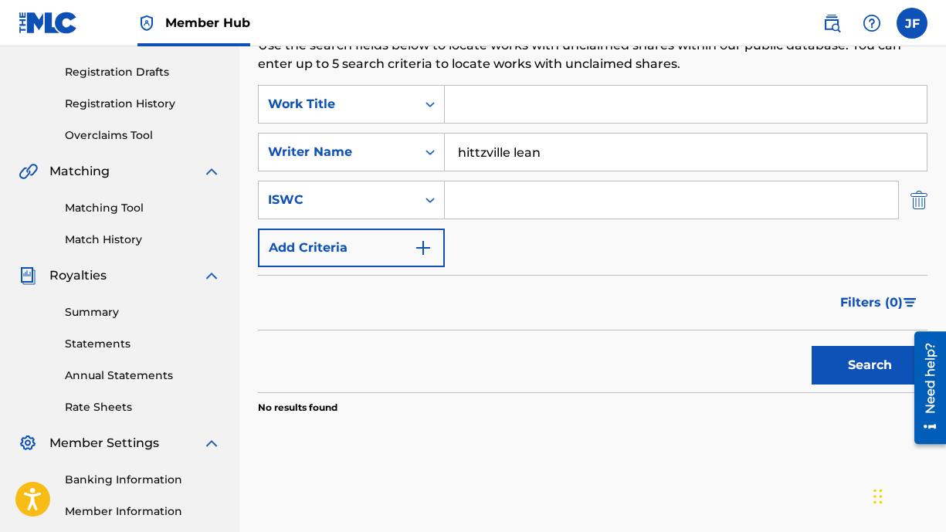
click at [920, 205] on img "Search Form" at bounding box center [918, 200] width 17 height 39
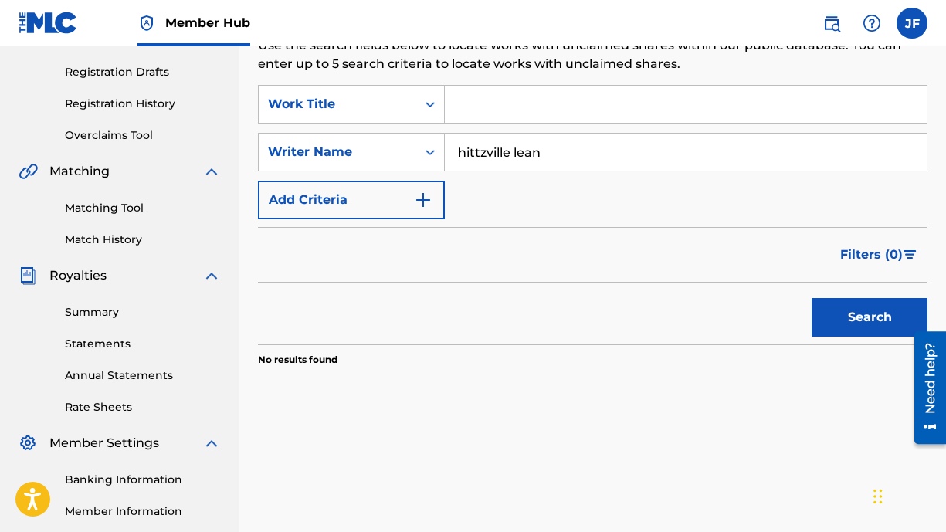
click at [504, 112] on input "Search Form" at bounding box center [686, 104] width 482 height 37
click at [826, 315] on button "Search" at bounding box center [870, 317] width 116 height 39
click at [468, 112] on input "Search Form" at bounding box center [686, 104] width 482 height 37
type input "love"
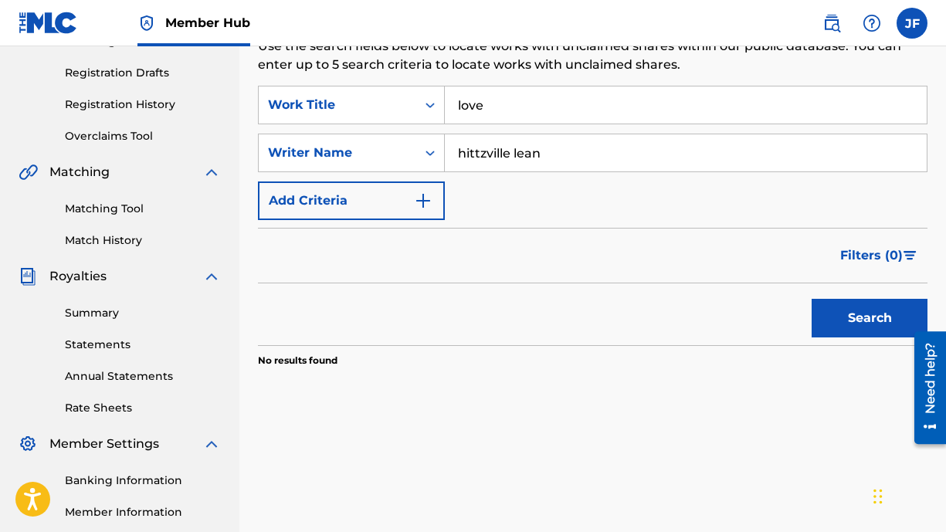
click at [812, 299] on button "Search" at bounding box center [870, 318] width 116 height 39
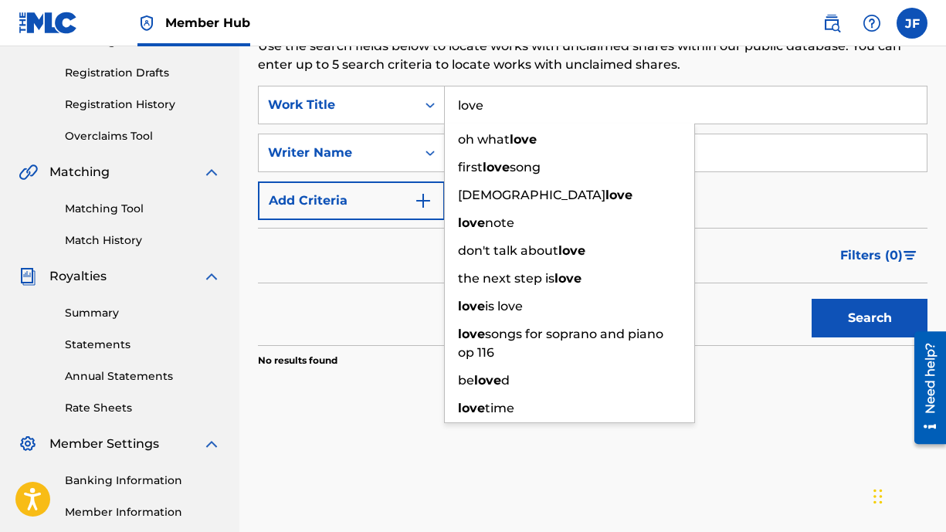
click at [365, 289] on div "Search" at bounding box center [593, 314] width 670 height 62
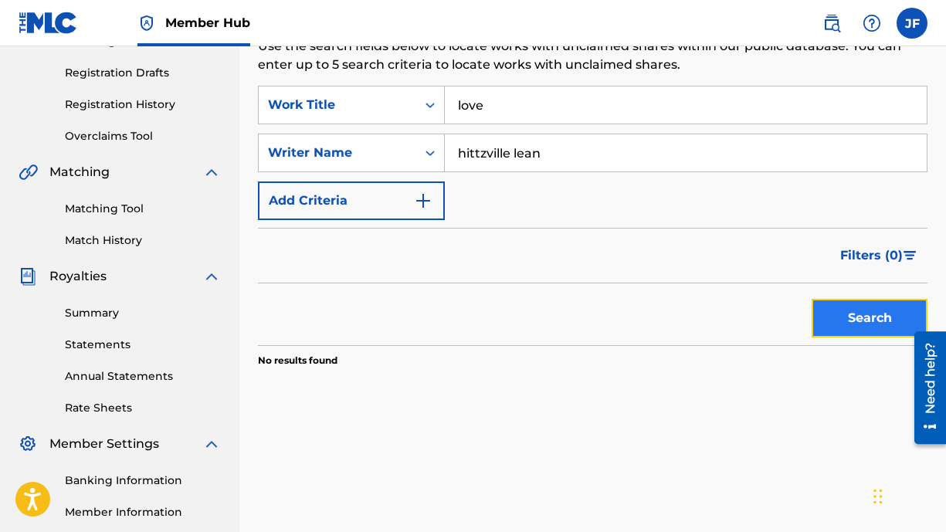
click at [877, 332] on button "Search" at bounding box center [870, 318] width 116 height 39
